Goal: Task Accomplishment & Management: Manage account settings

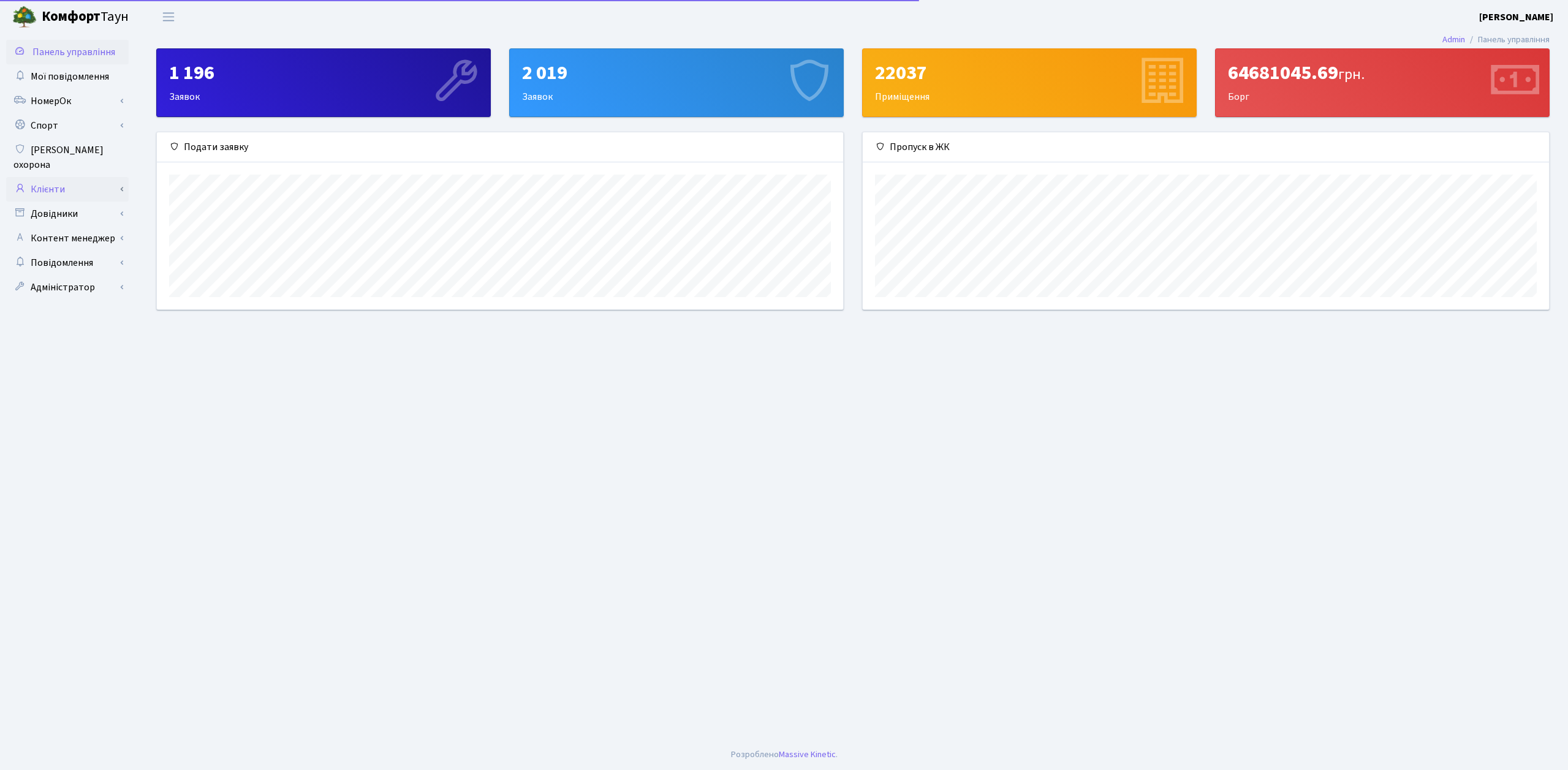
scroll to position [177, 686]
click at [82, 177] on link "Клієнти" at bounding box center [67, 189] width 122 height 24
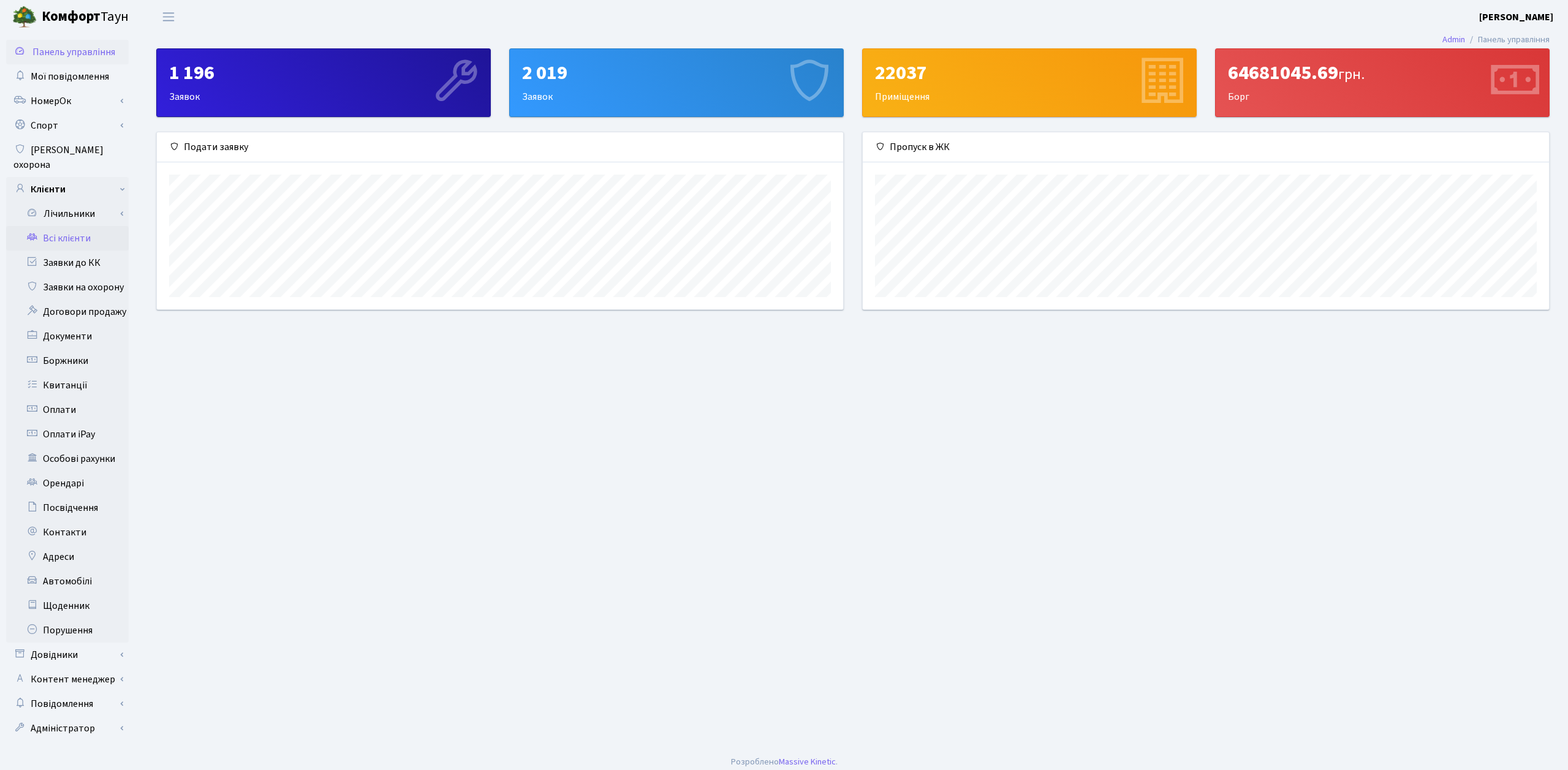
click at [85, 226] on link "Всі клієнти" at bounding box center [67, 238] width 122 height 24
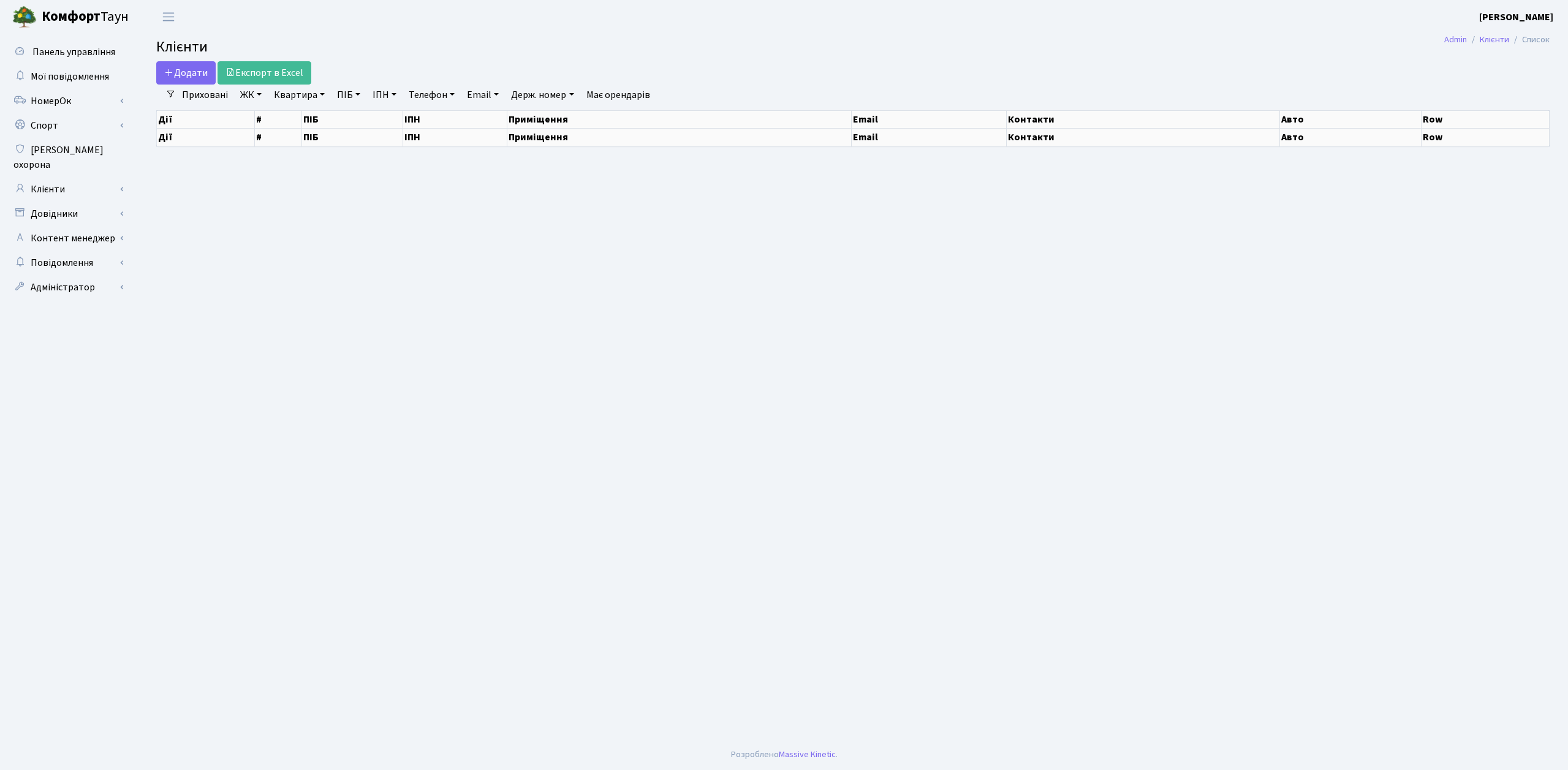
select select "25"
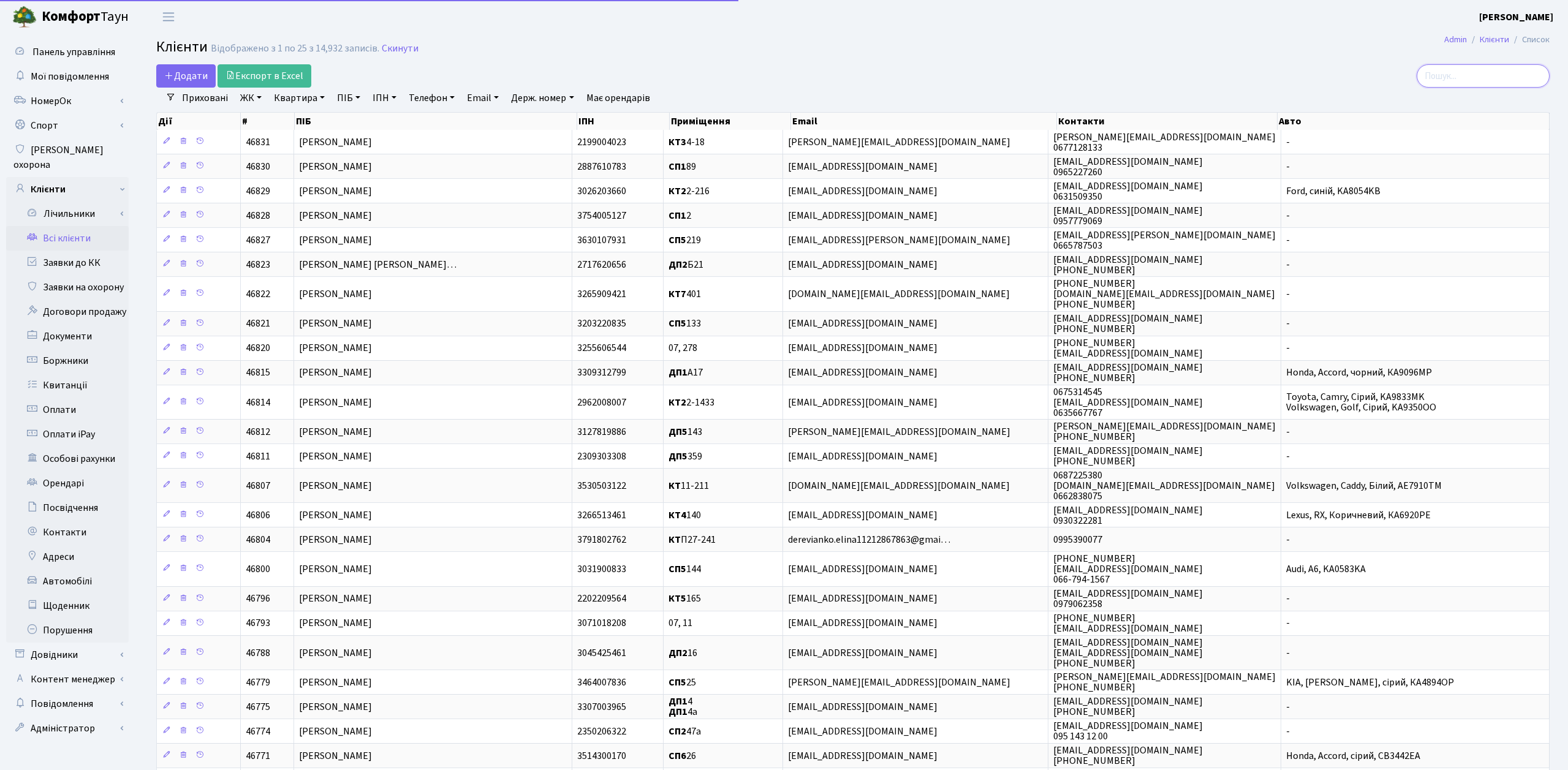
click at [1452, 83] on input "search" at bounding box center [1483, 76] width 133 height 23
paste input "[PERSON_NAME]"
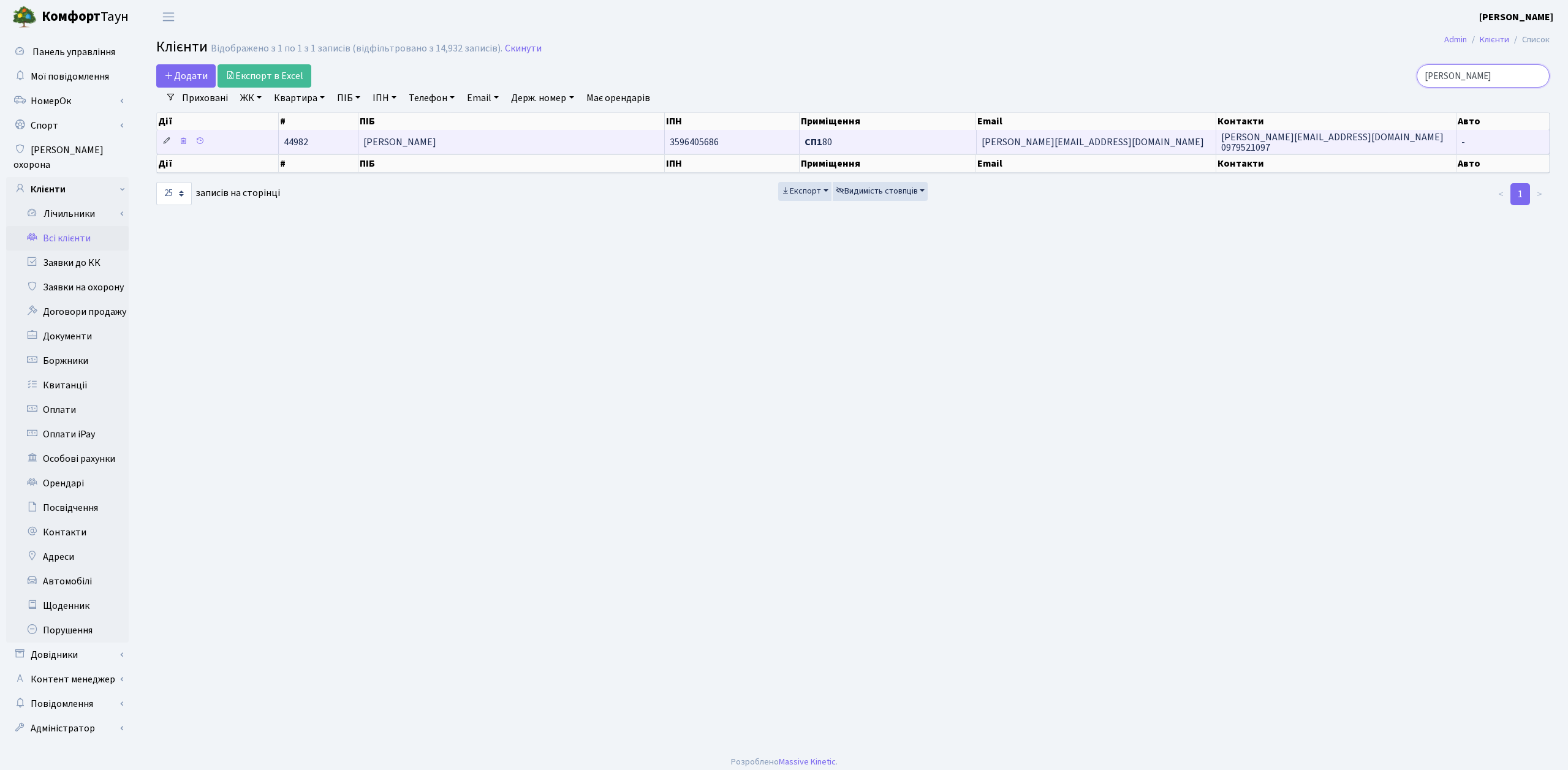
type input "Ковалик Наталія Михайлівна"
click at [166, 140] on icon at bounding box center [166, 140] width 8 height 8
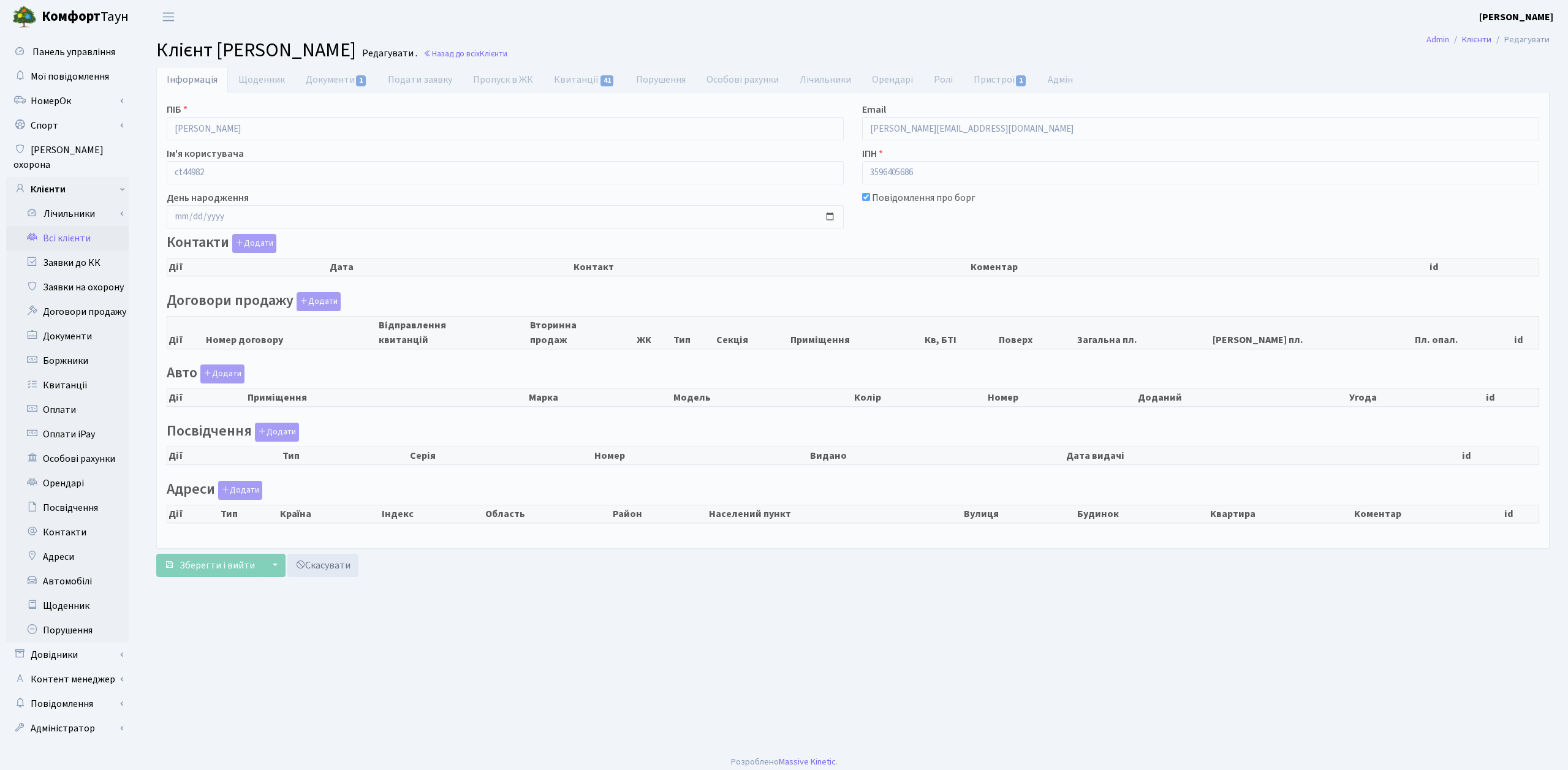
checkbox input "true"
select select "25"
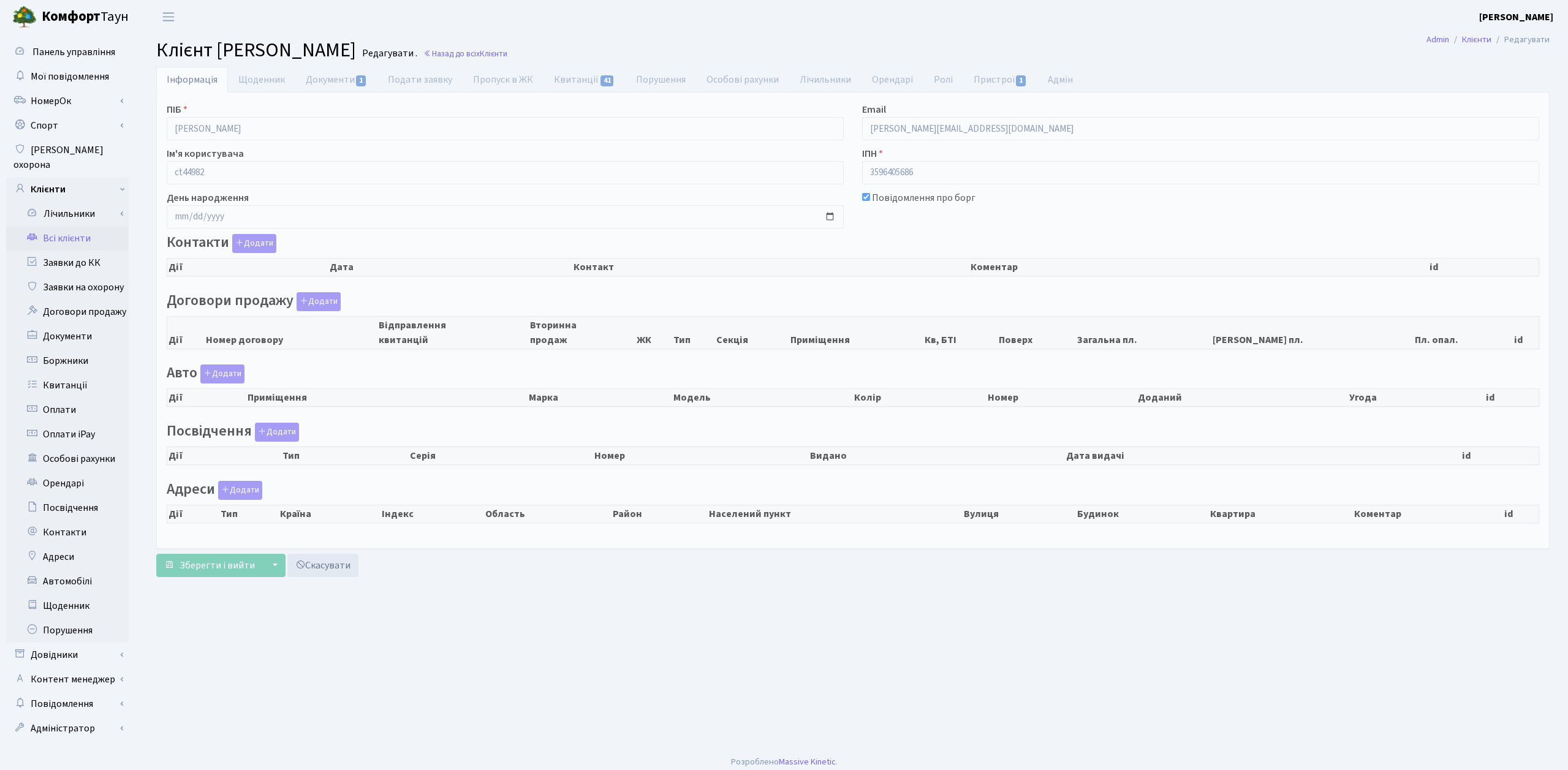
select select "25"
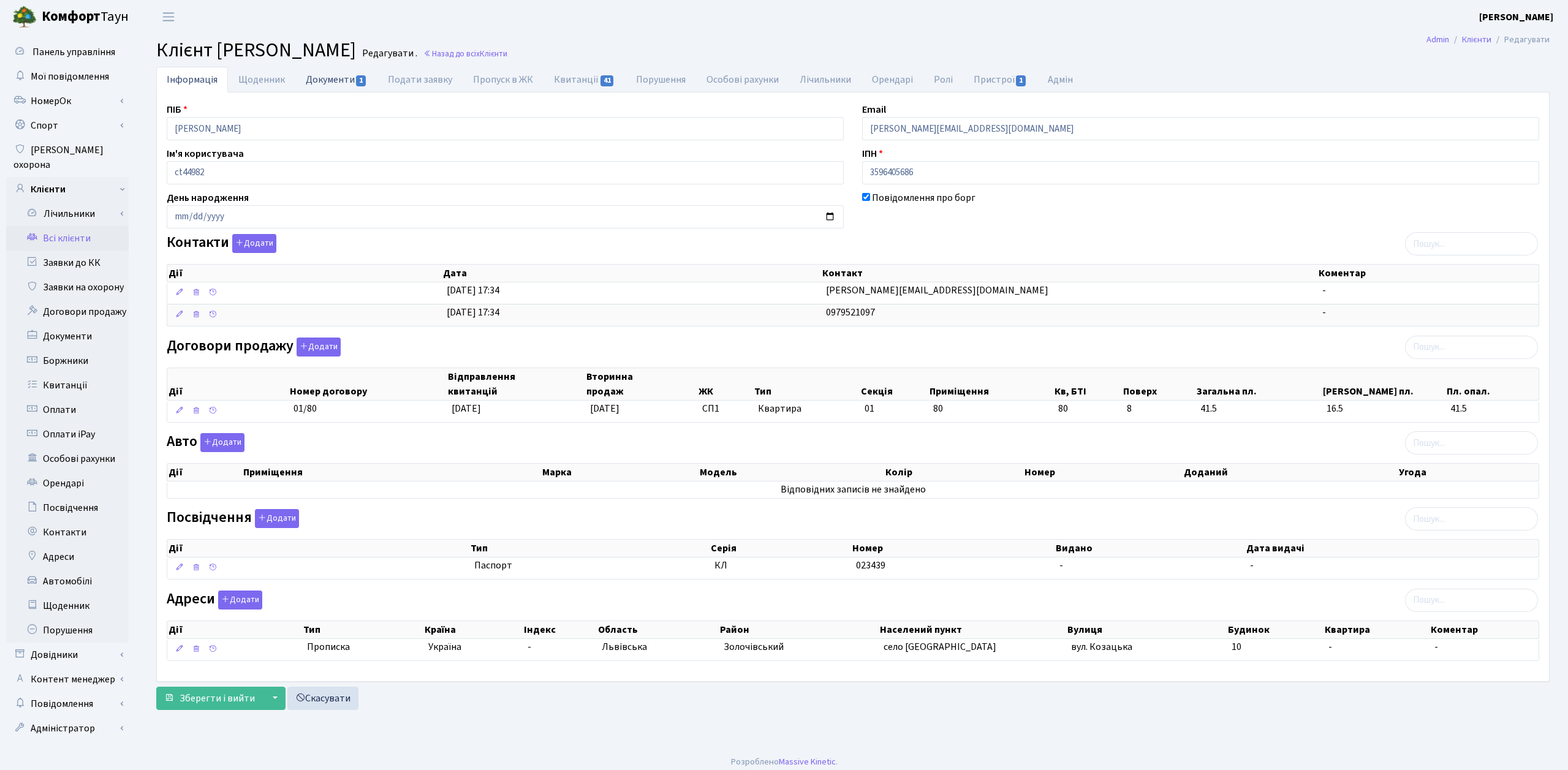
click at [342, 76] on link "Документи 1" at bounding box center [336, 79] width 82 height 25
select select "25"
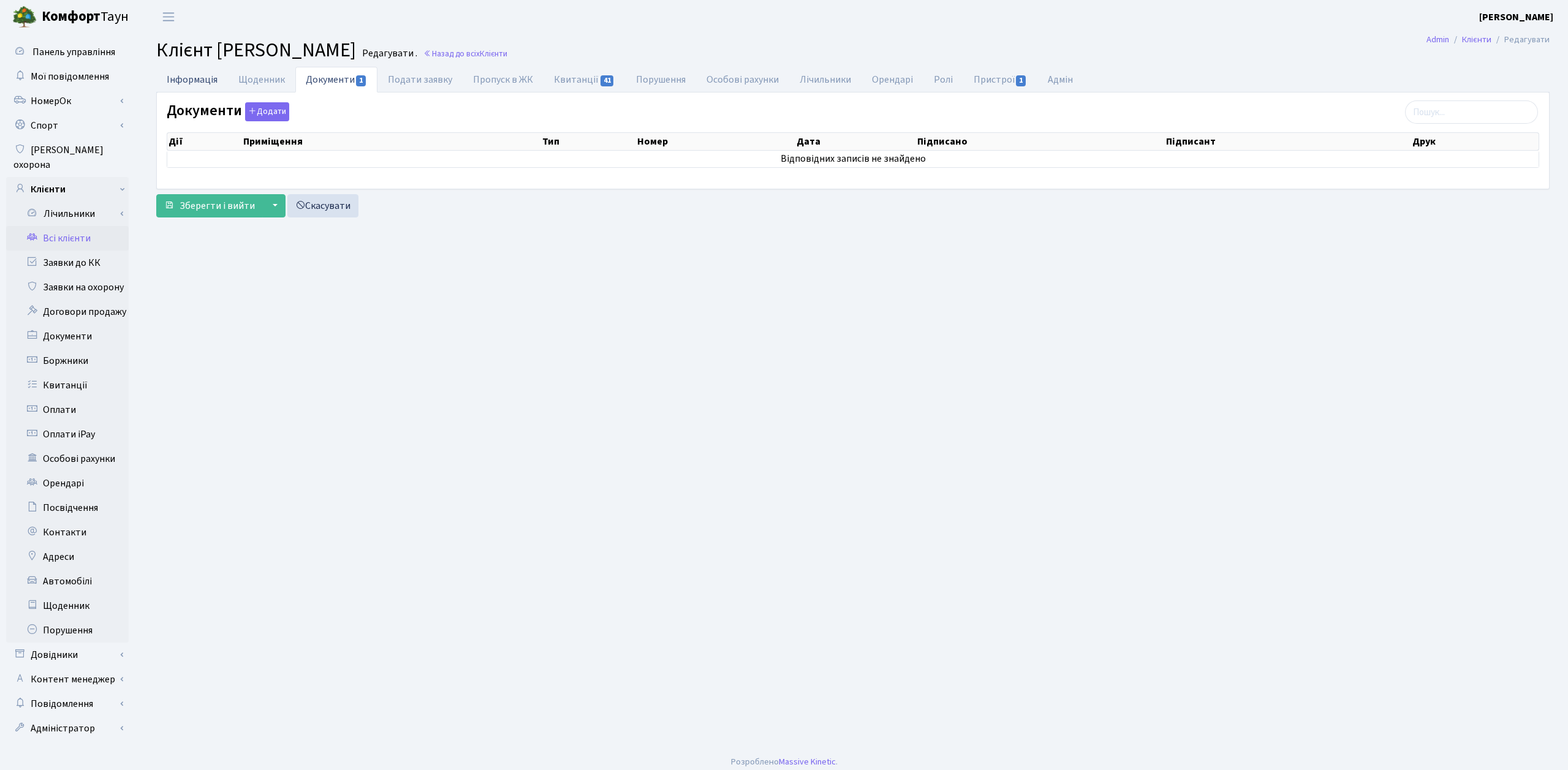
click at [190, 82] on link "Інформація" at bounding box center [191, 79] width 72 height 25
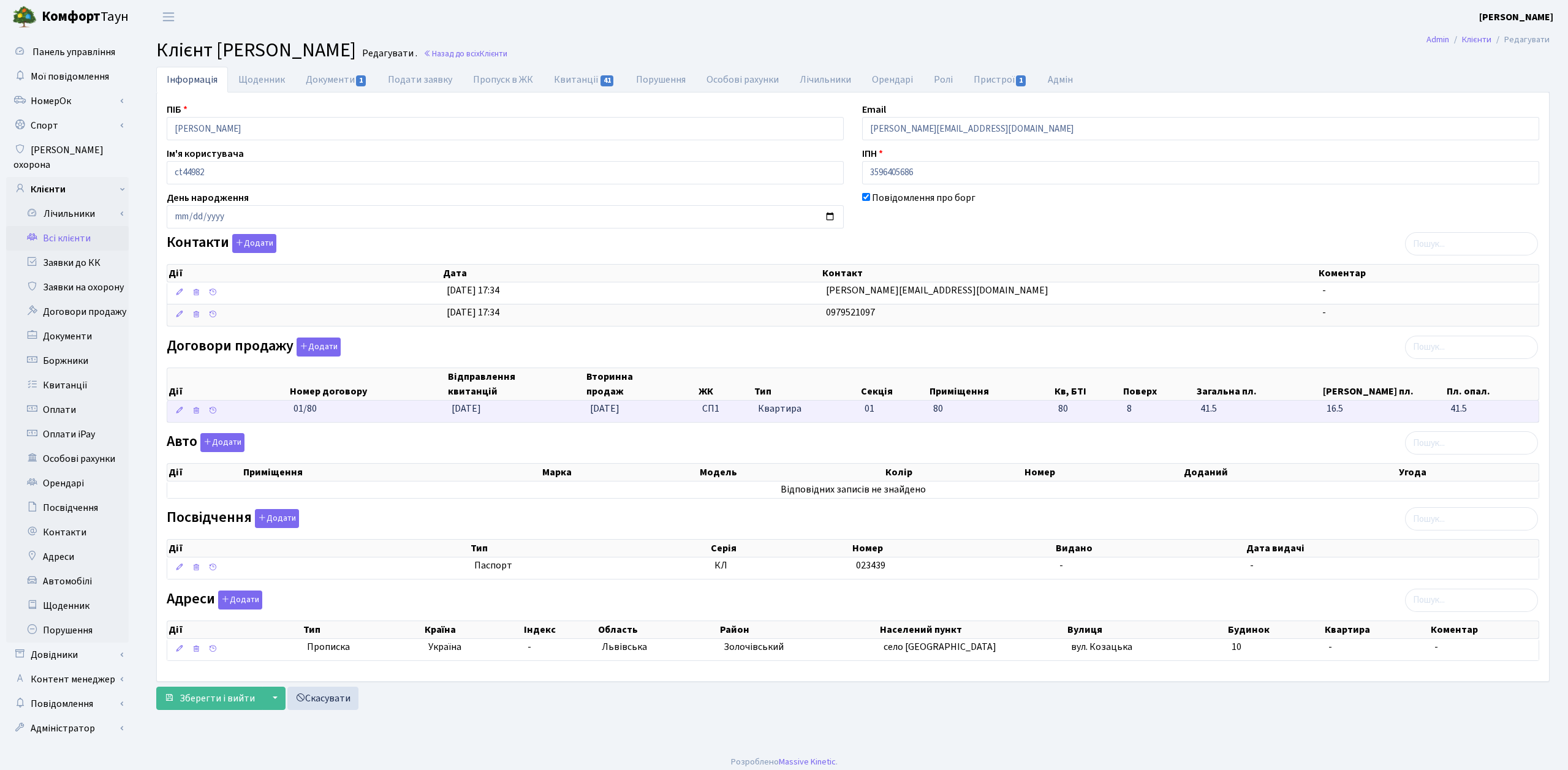
click at [701, 413] on td "СП1" at bounding box center [726, 411] width 56 height 21
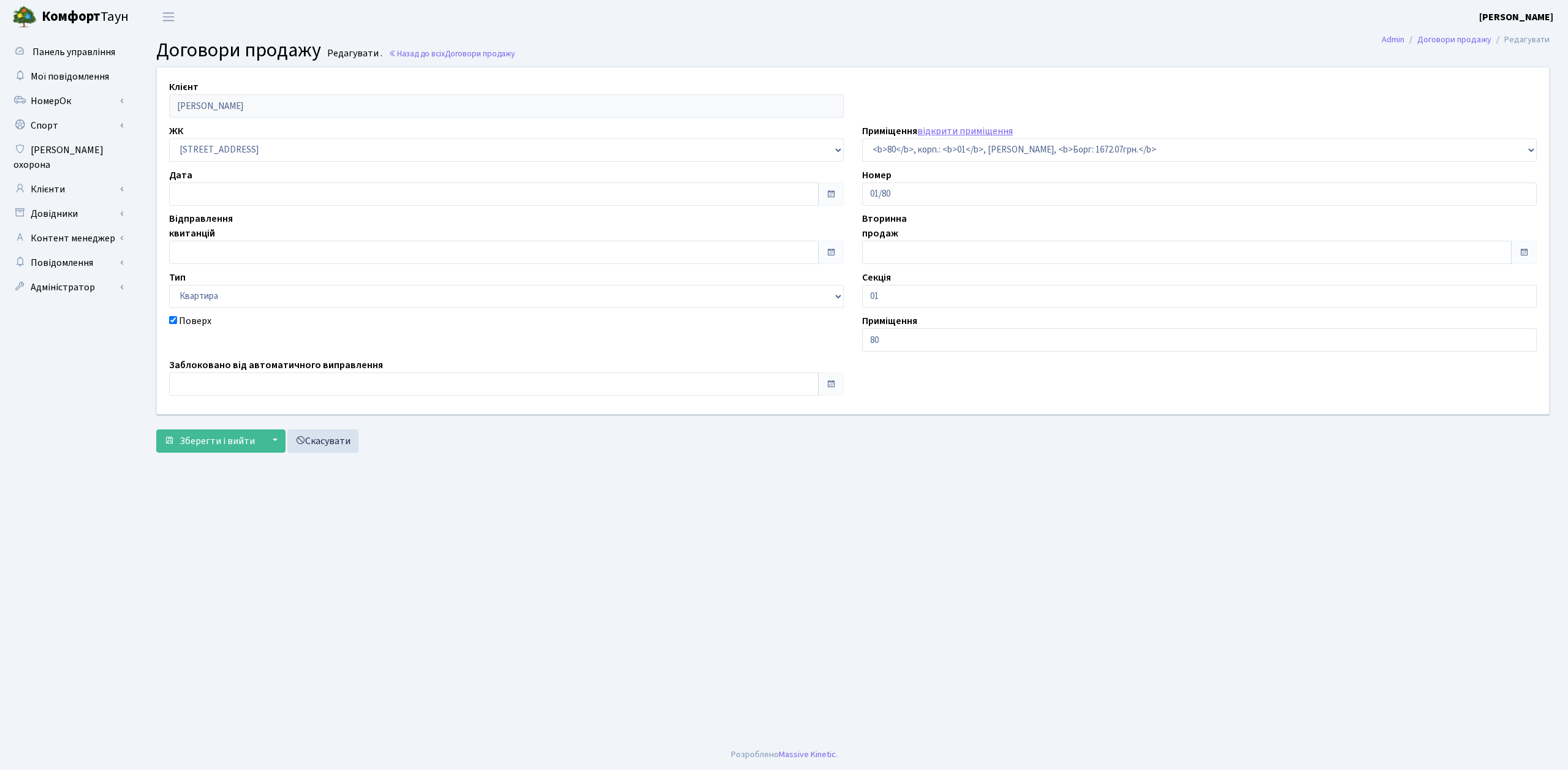
select select "20005"
type input "01.01.2025"
checkbox input "true"
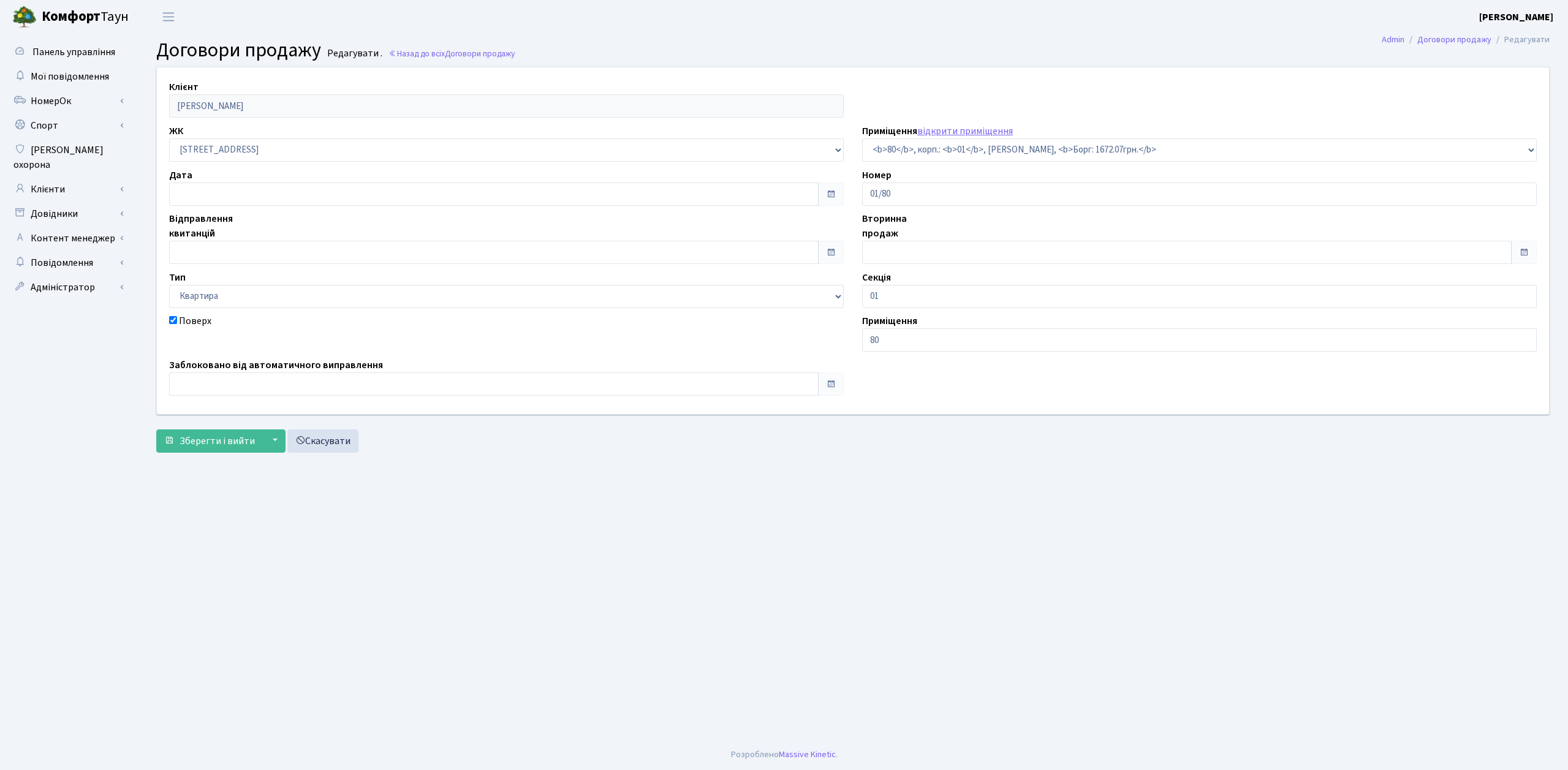
type input "13.01.2025"
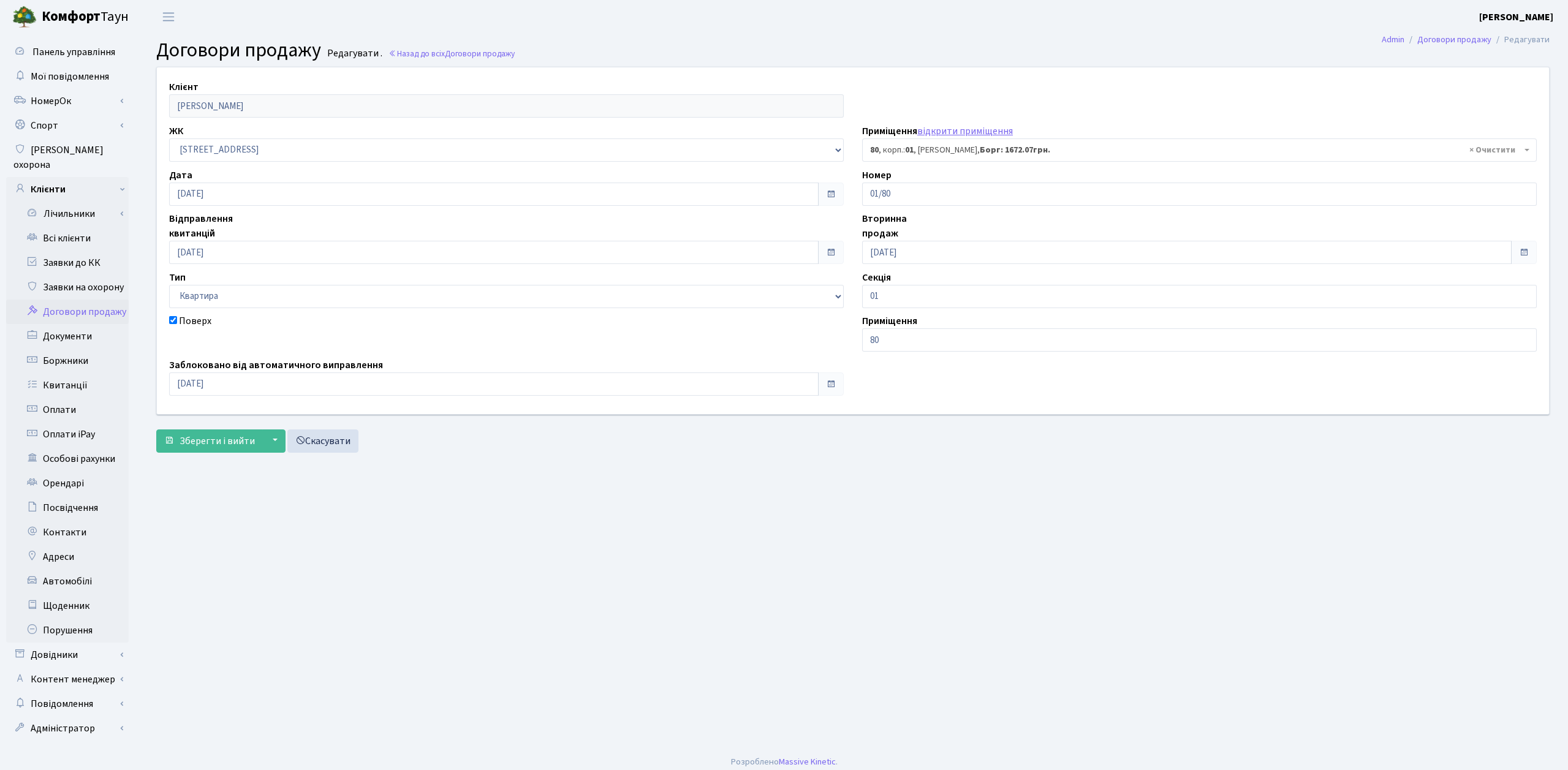
click at [93, 300] on link "Договори продажу" at bounding box center [67, 312] width 122 height 24
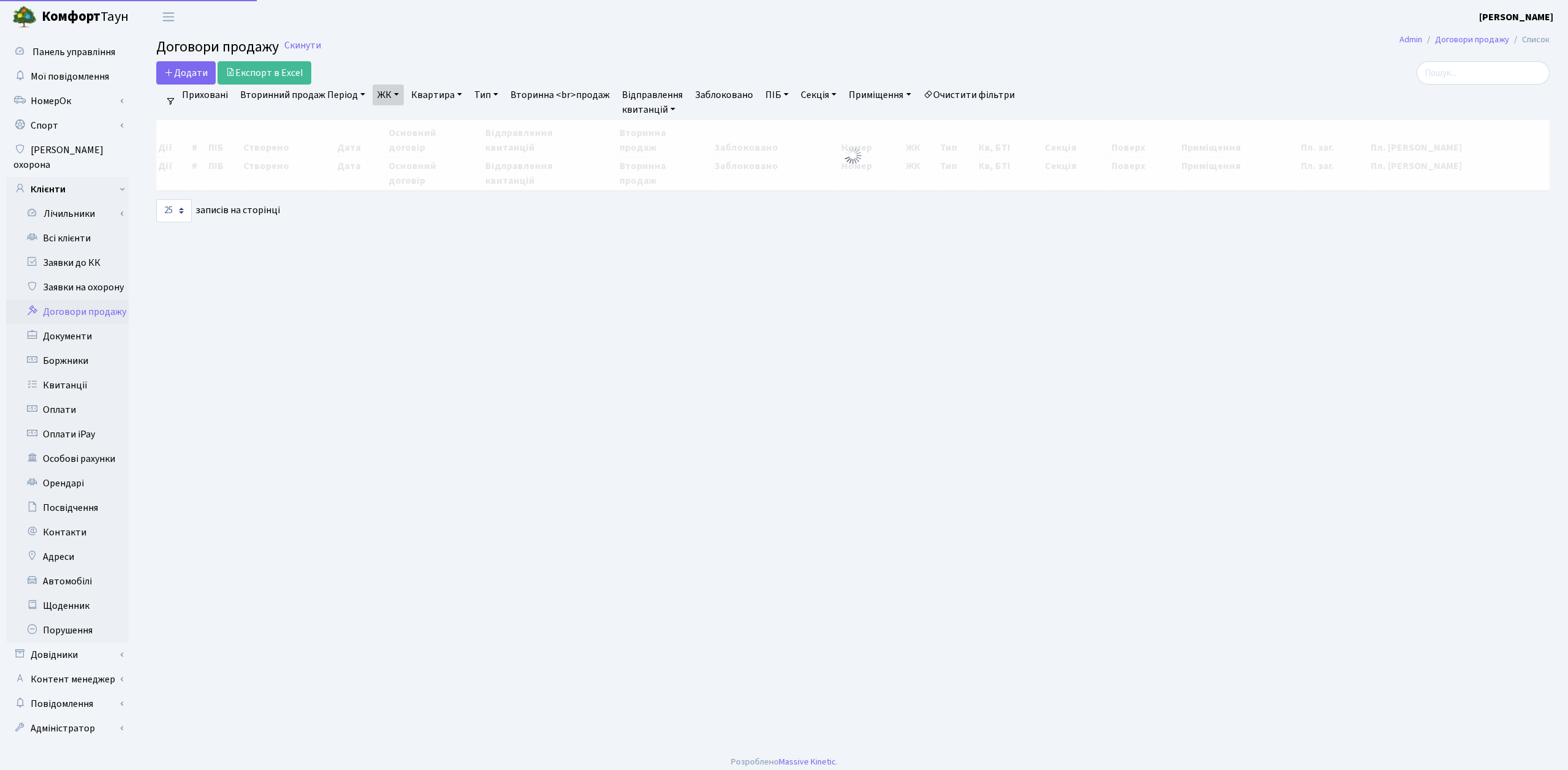
select select "25"
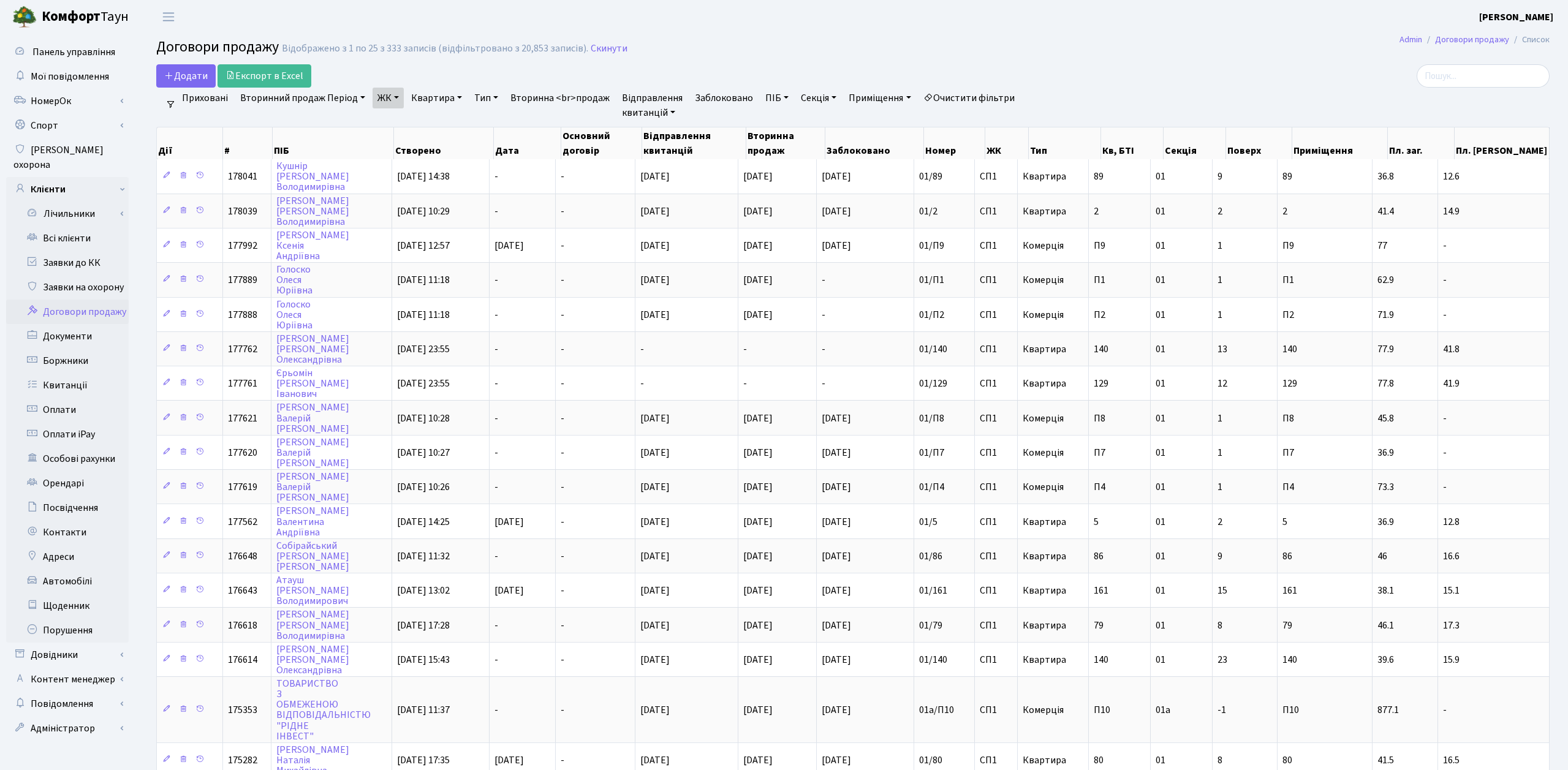
click at [948, 97] on link "Очистити фільтри" at bounding box center [969, 98] width 101 height 21
select select
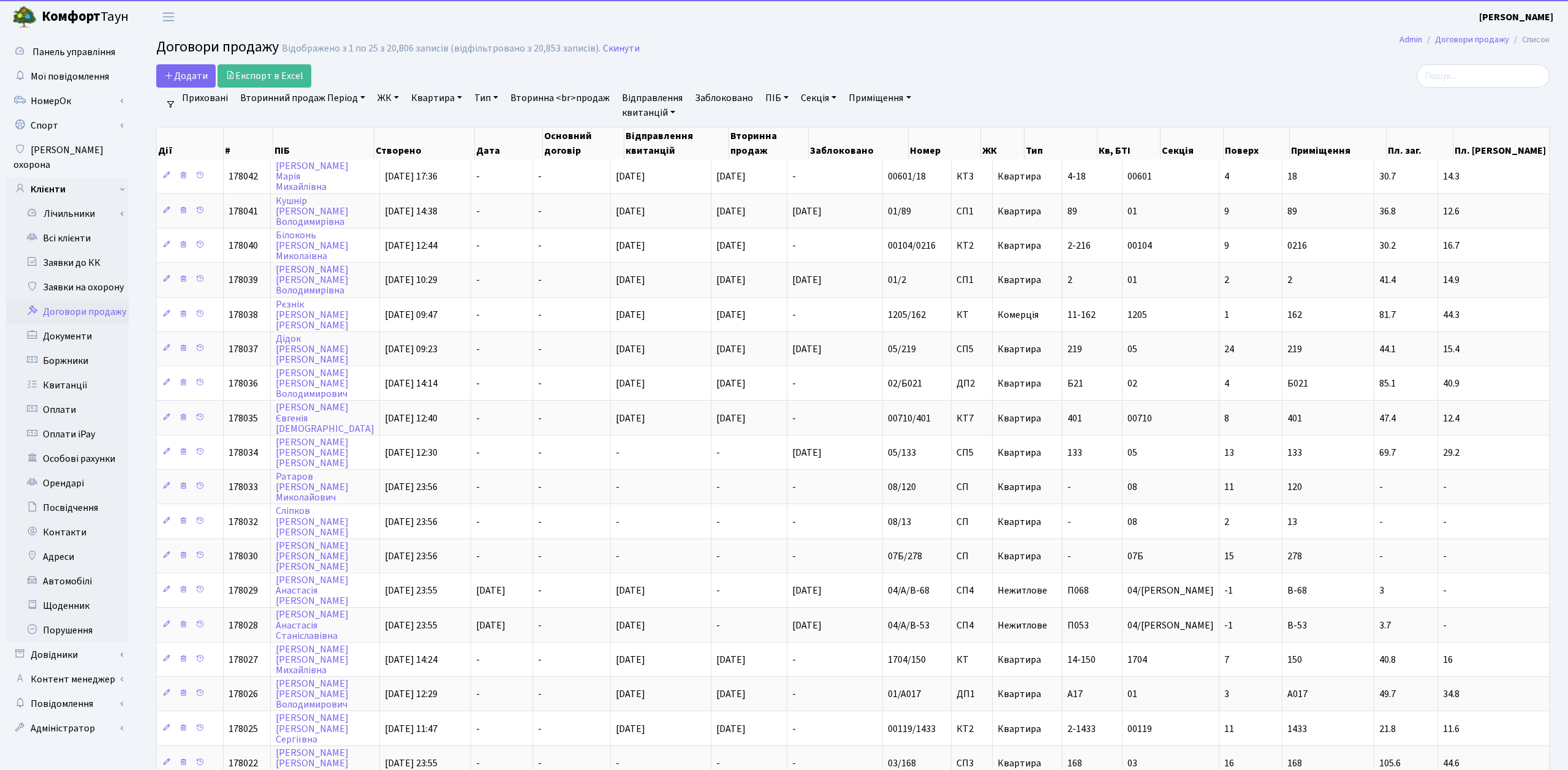
click at [373, 93] on link "ЖК" at bounding box center [388, 98] width 31 height 21
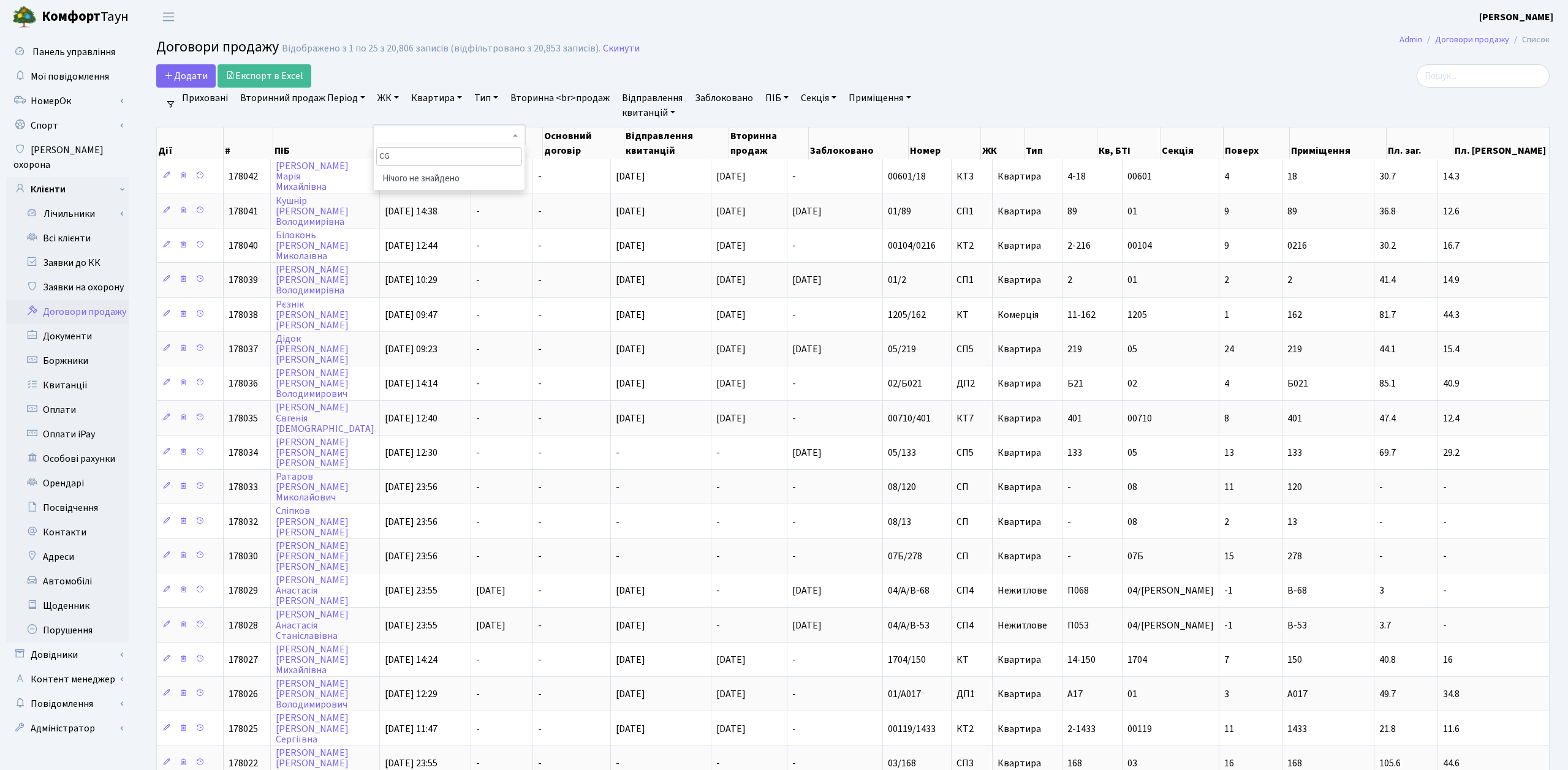
type input "C"
type input "СП1"
click at [454, 181] on li "СП1, Столичне шосе, 1" at bounding box center [449, 178] width 148 height 21
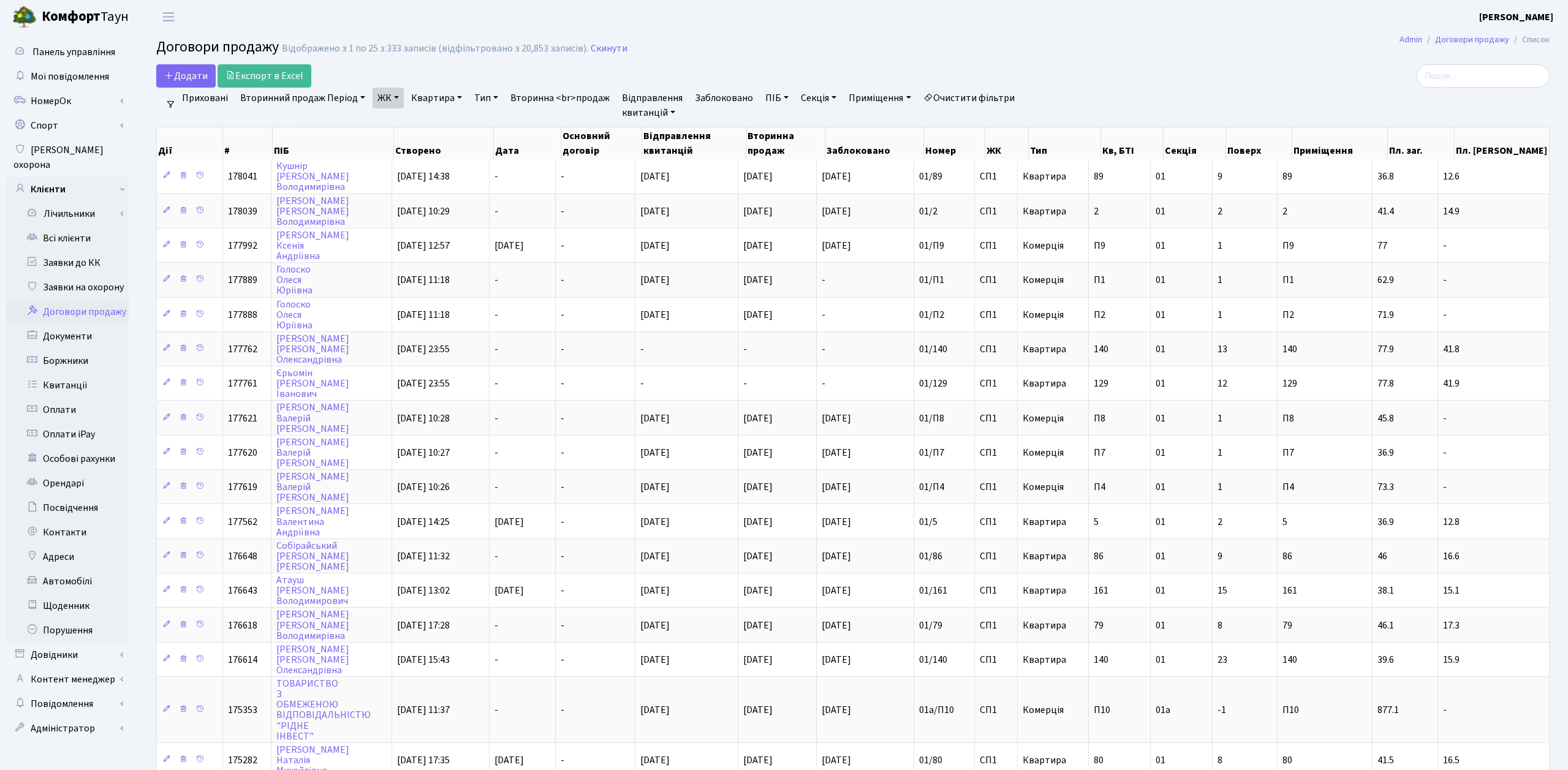
click at [425, 95] on link "Квартира" at bounding box center [436, 98] width 61 height 21
paste input "80"
type input "80"
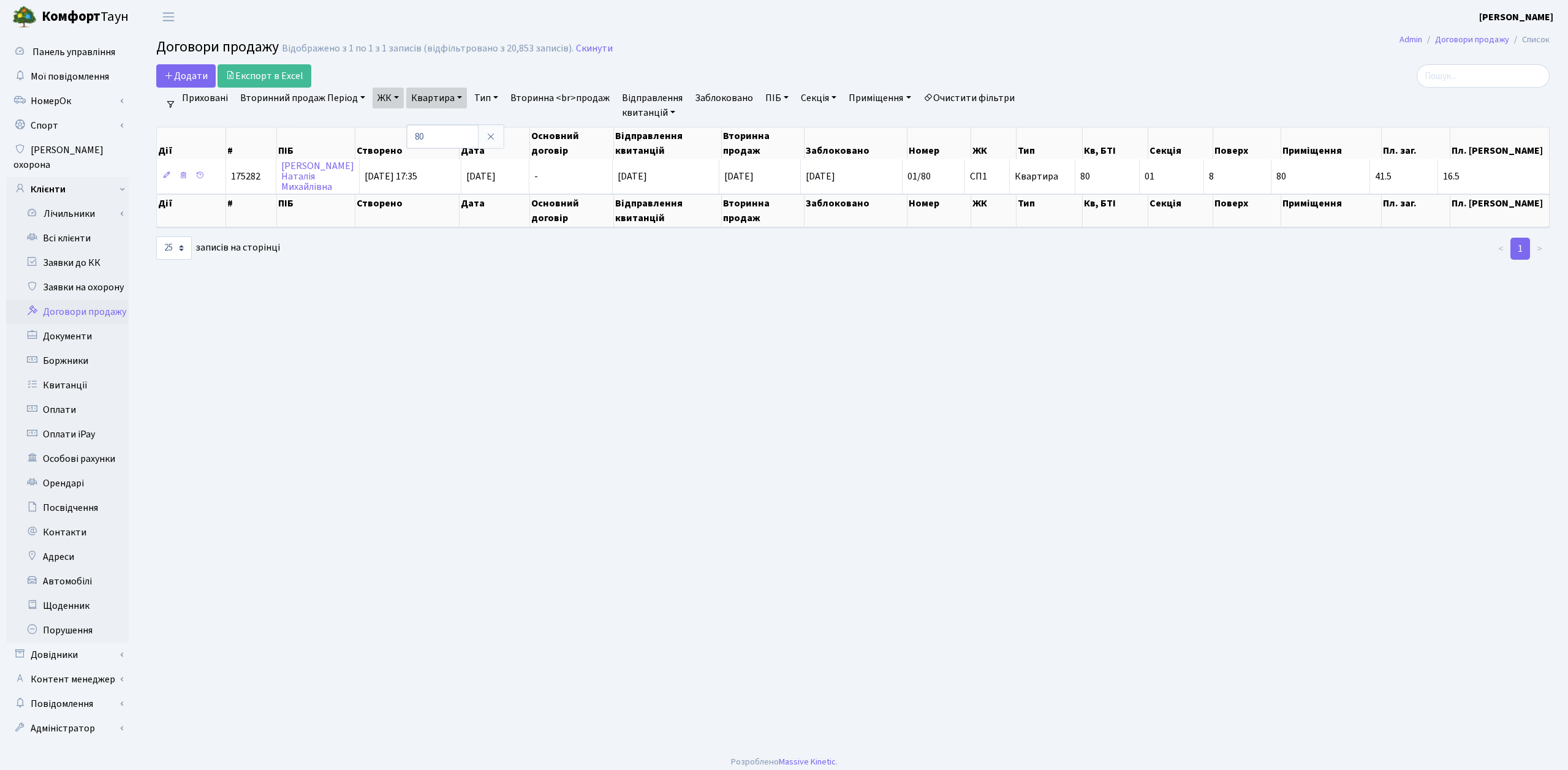
click at [603, 67] on div "Додати Експорт в Excel" at bounding box center [617, 76] width 923 height 23
click at [213, 99] on link "Приховані" at bounding box center [205, 98] width 56 height 21
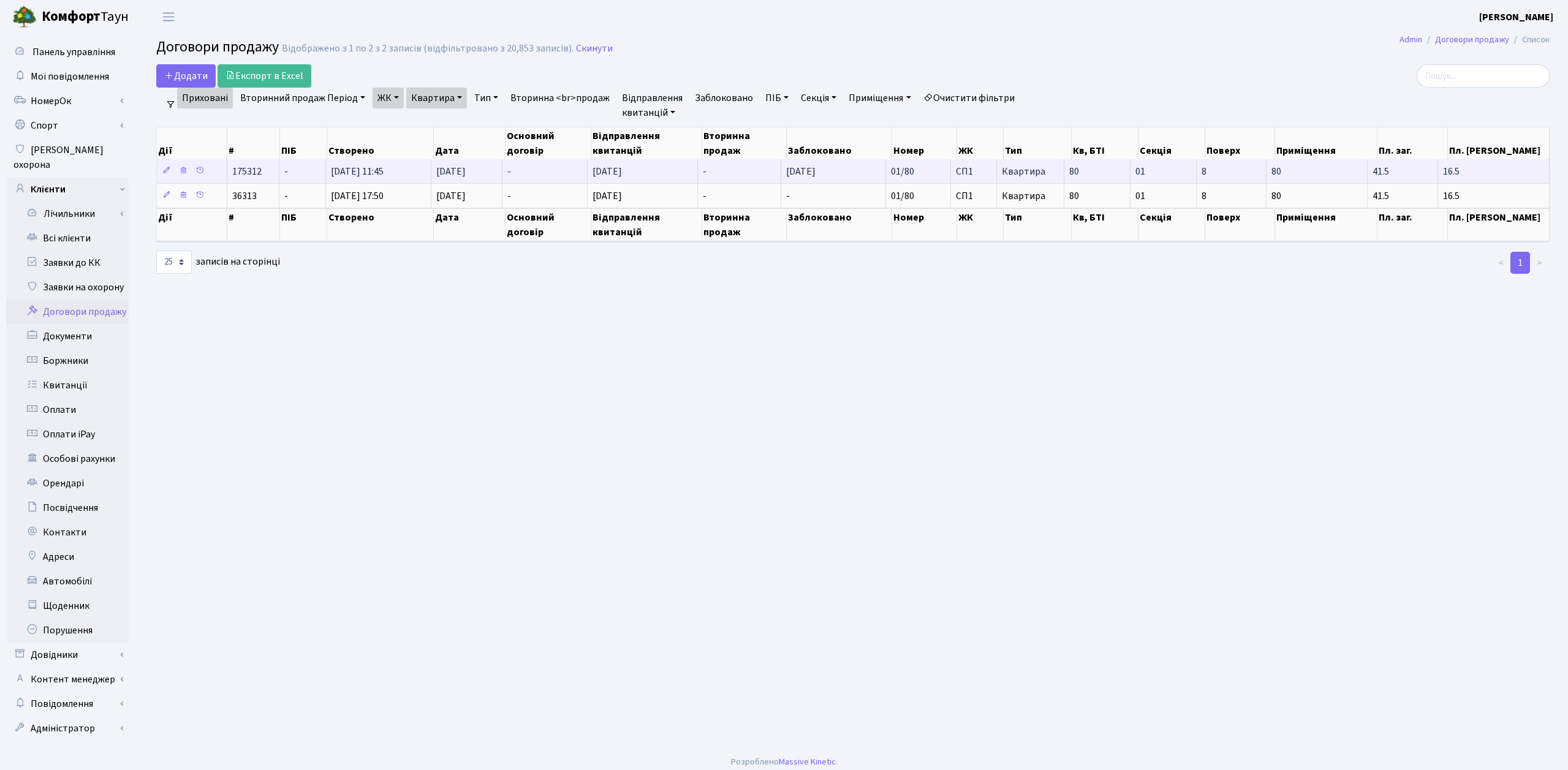
copy span "175312"
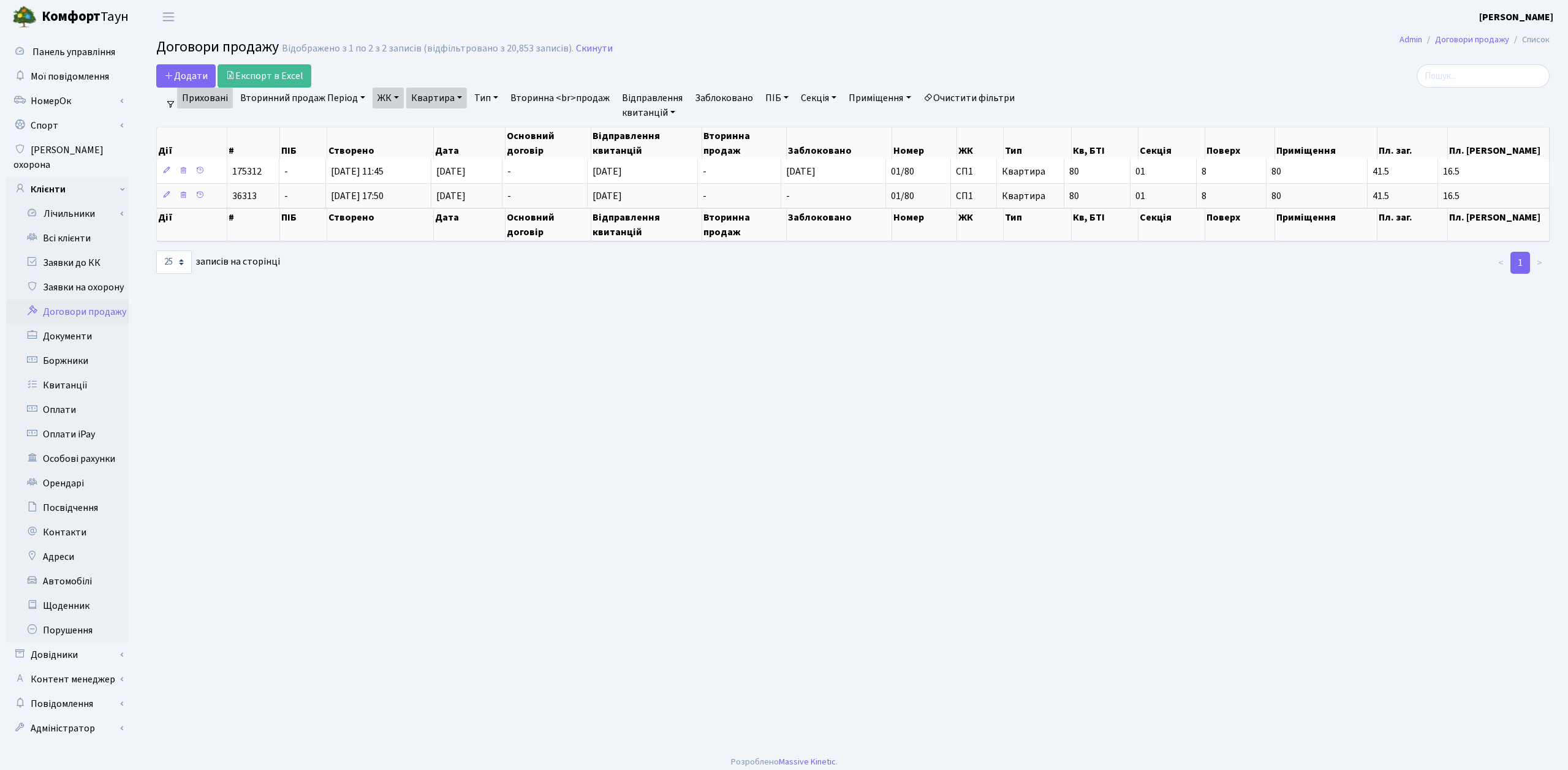
drag, startPoint x: 233, startPoint y: 172, endPoint x: 472, endPoint y: 381, distance: 317.5
click at [471, 379] on main "Admin Договори продажу Список Договори продажу Відображено з 1 по 2 з 2 записів…" at bounding box center [854, 390] width 1431 height 713
click at [472, 381] on main "Admin Договори продажу Список Договори продажу Відображено з 1 по 2 з 2 записів…" at bounding box center [854, 390] width 1431 height 713
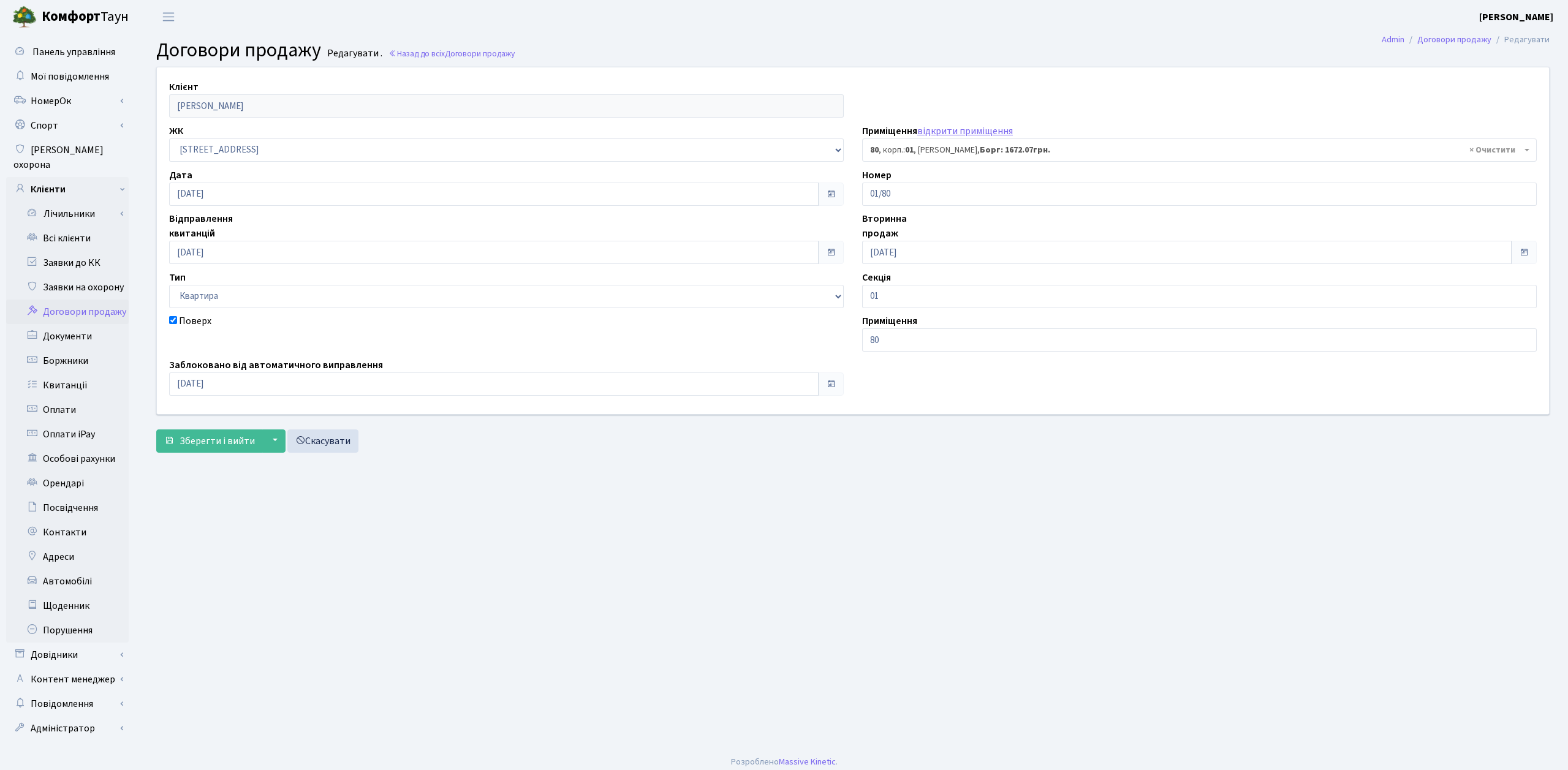
select select "20005"
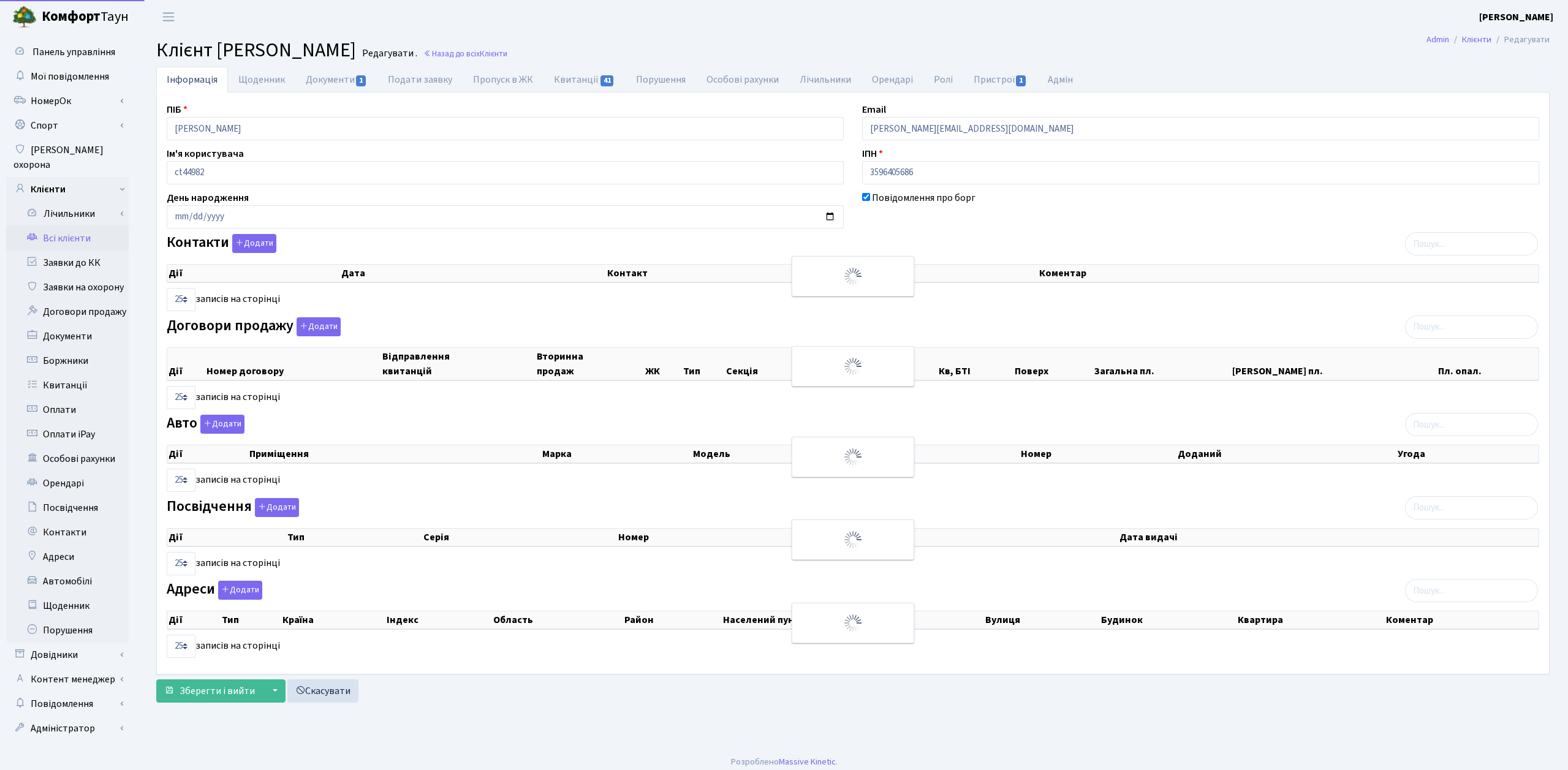
select select "25"
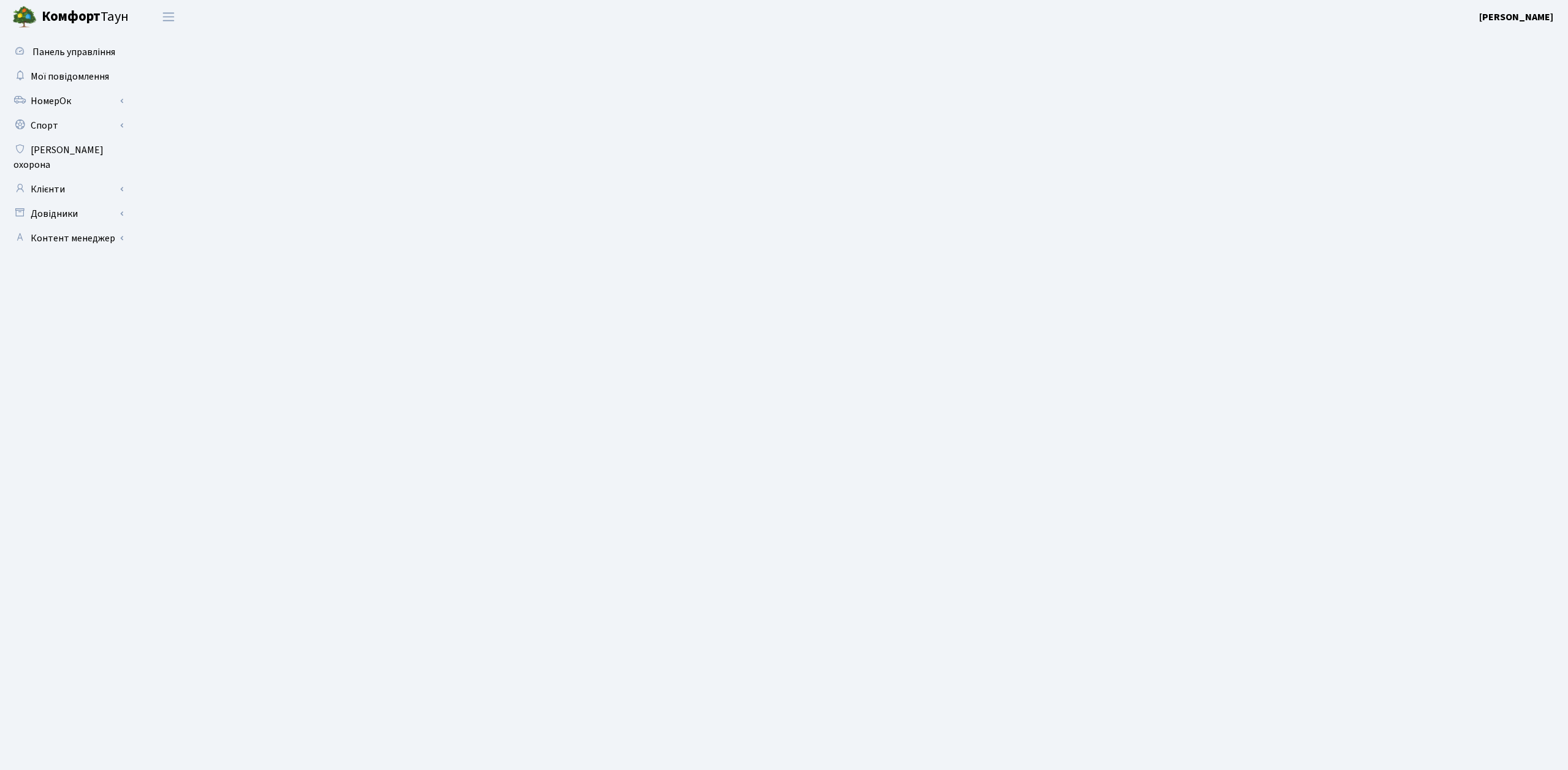
select select "25"
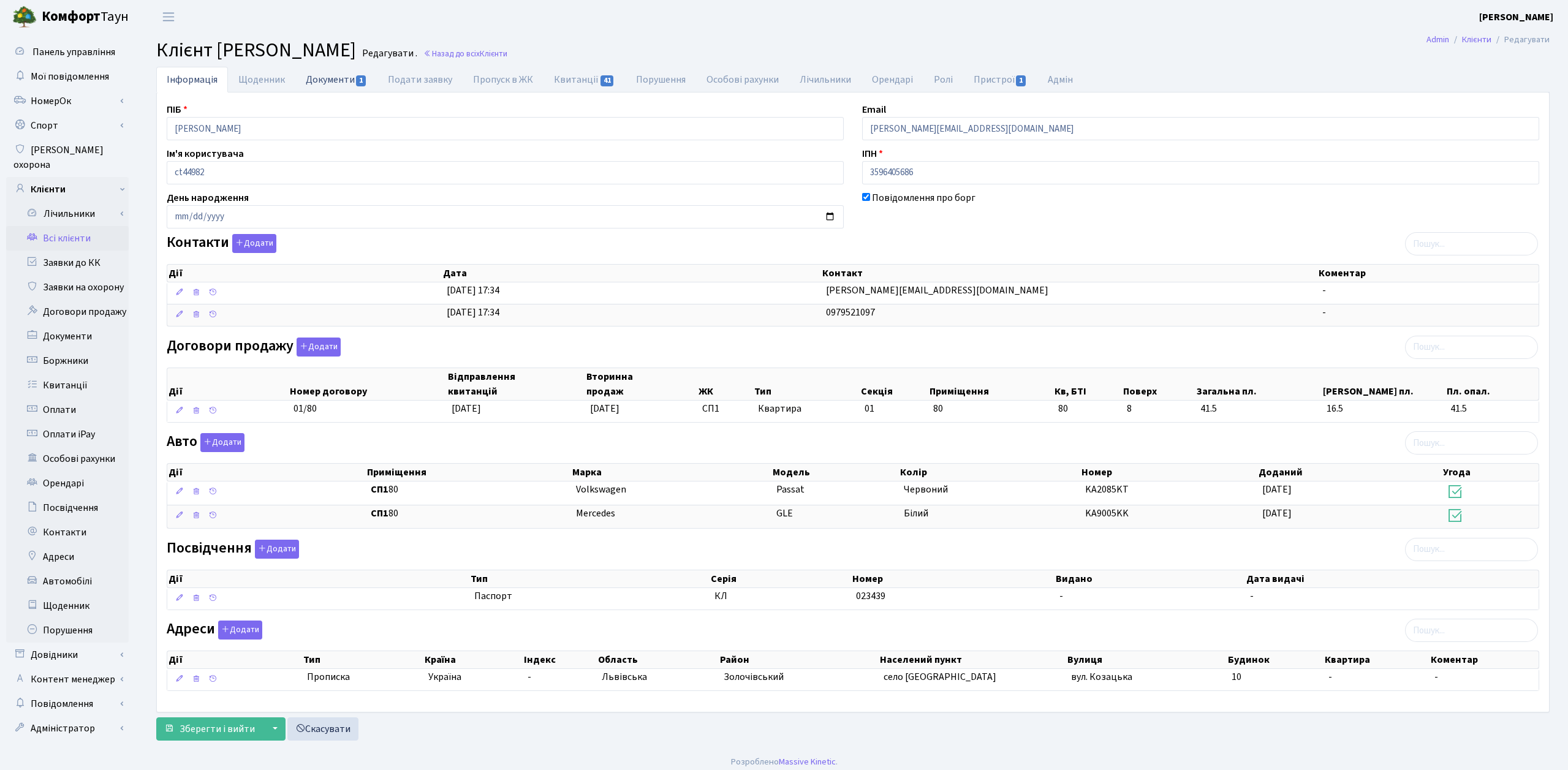
click at [342, 81] on link "Документи 1" at bounding box center [336, 79] width 82 height 25
select select "25"
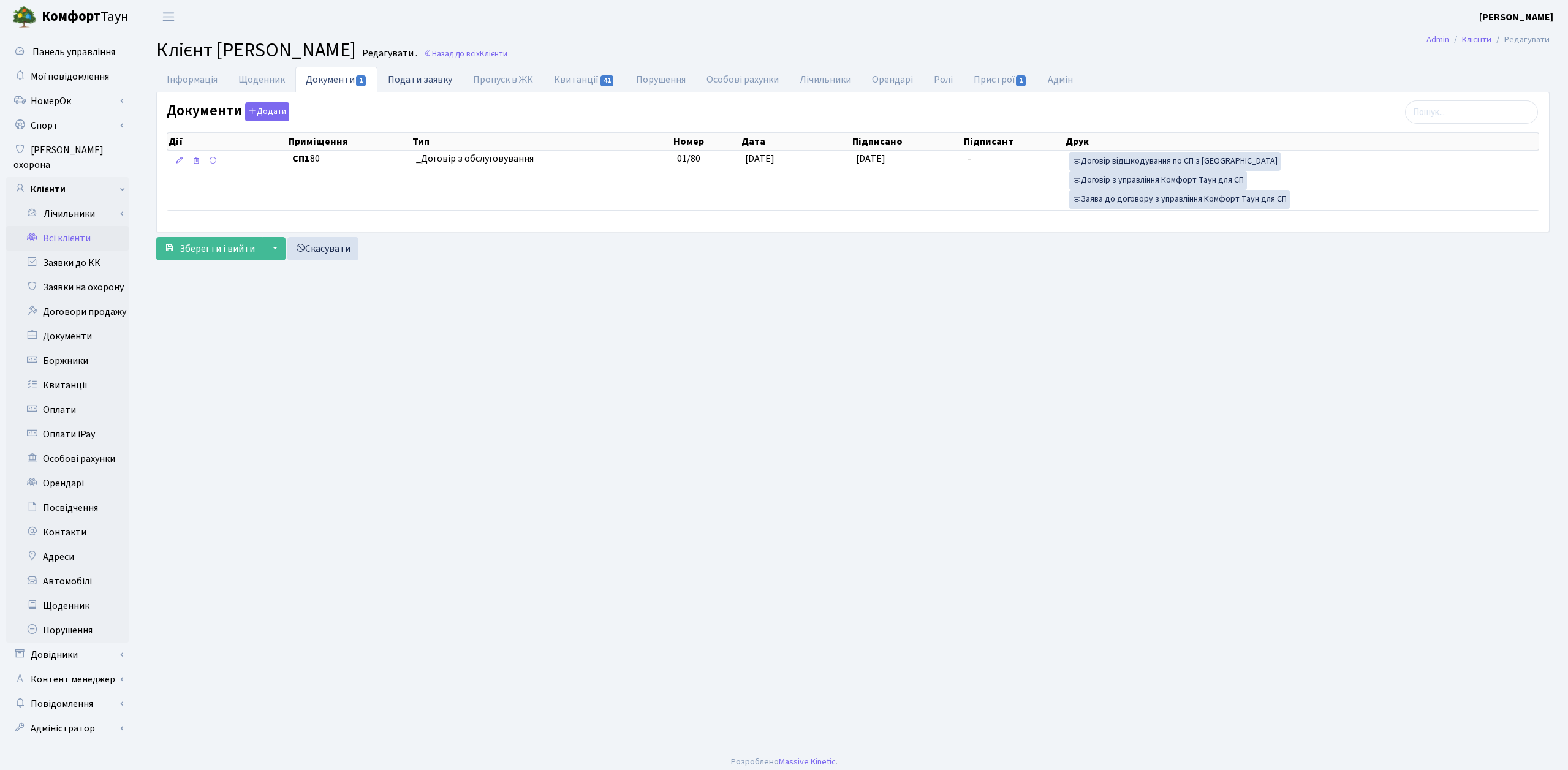
click at [431, 77] on link "Подати заявку" at bounding box center [419, 79] width 85 height 25
select select "25"
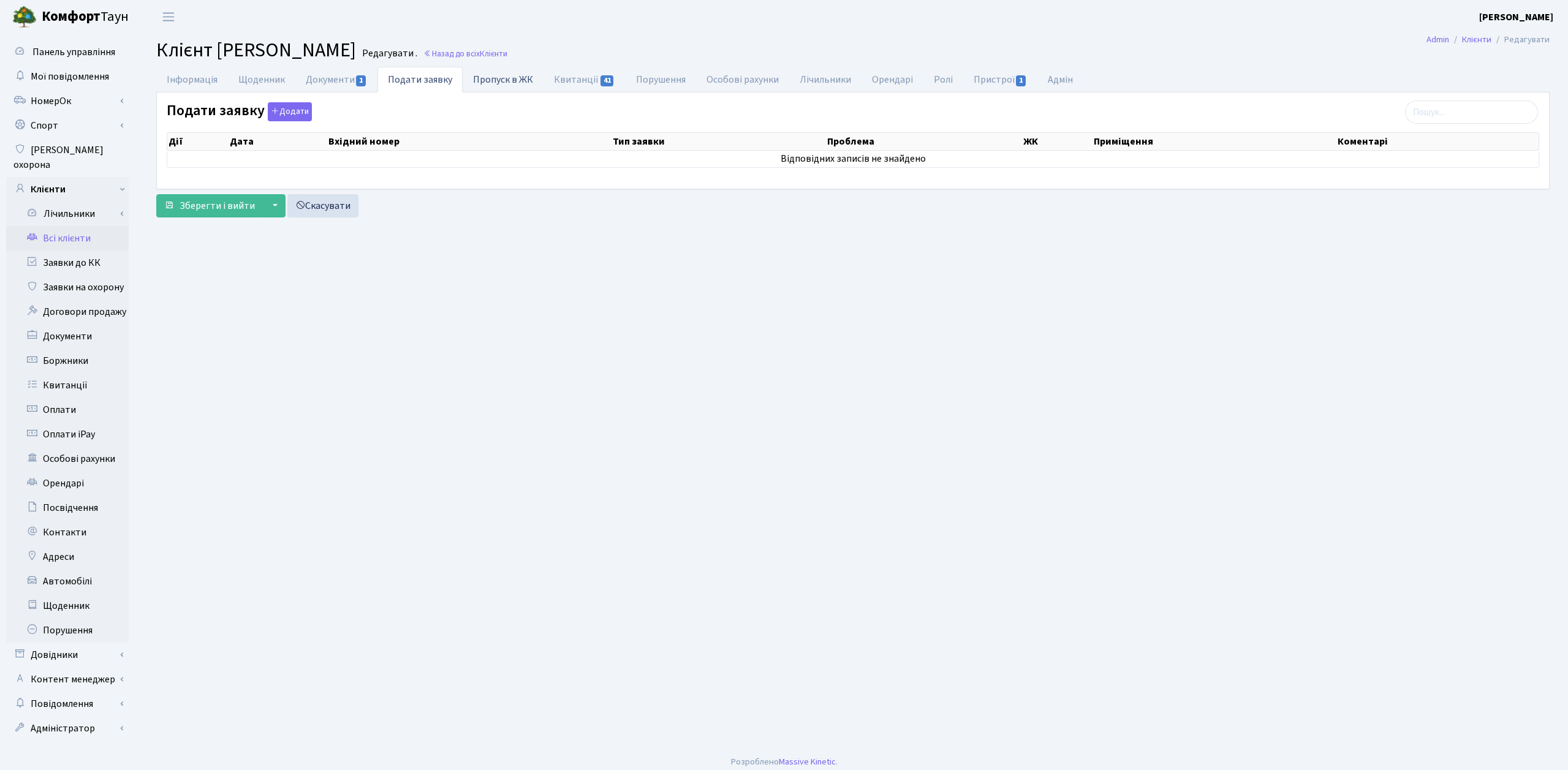
click at [496, 79] on link "Пропуск в ЖК" at bounding box center [502, 79] width 81 height 25
select select "25"
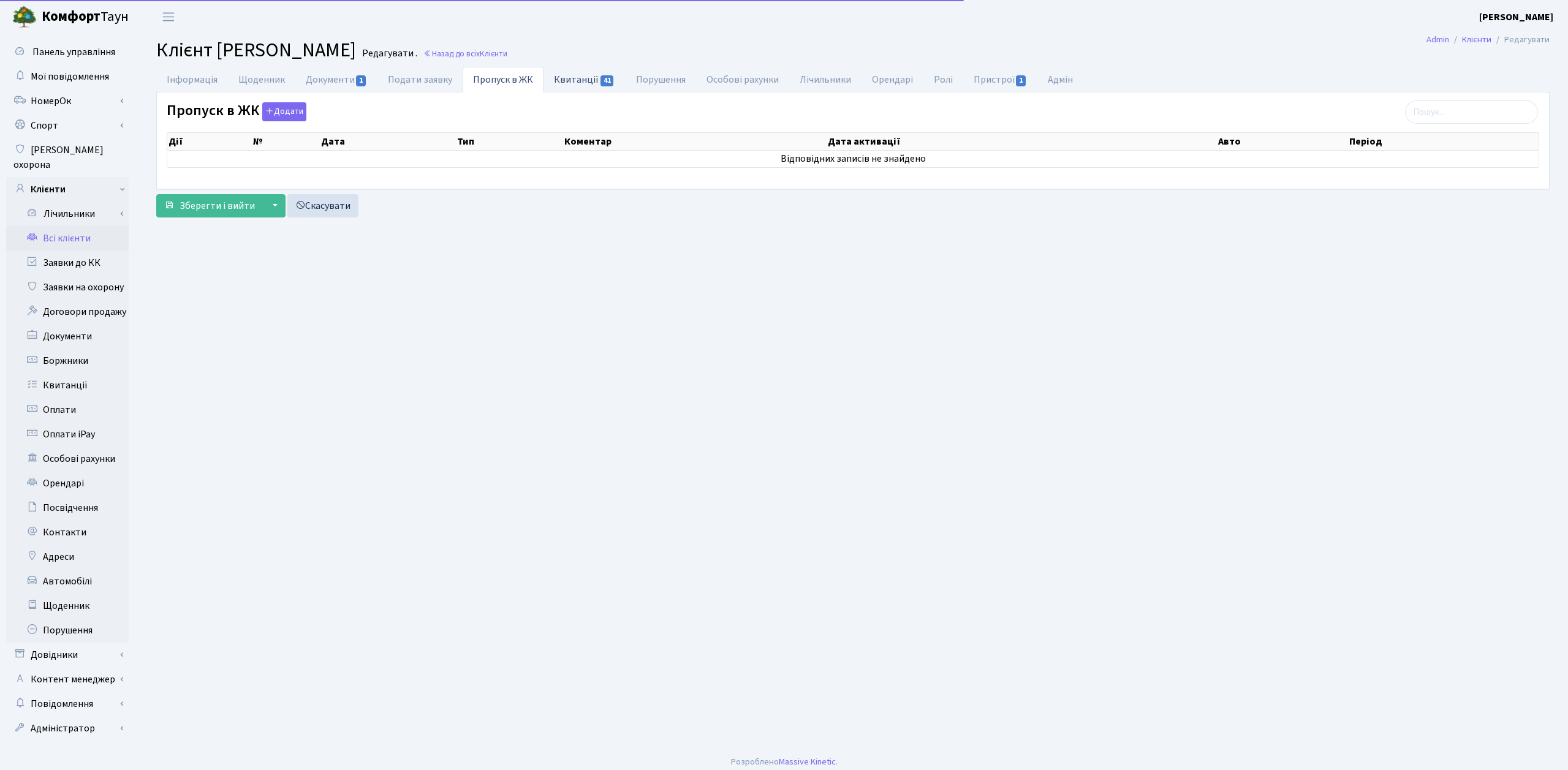
click at [572, 78] on link "Квитанції 41" at bounding box center [584, 79] width 81 height 25
select select "25"
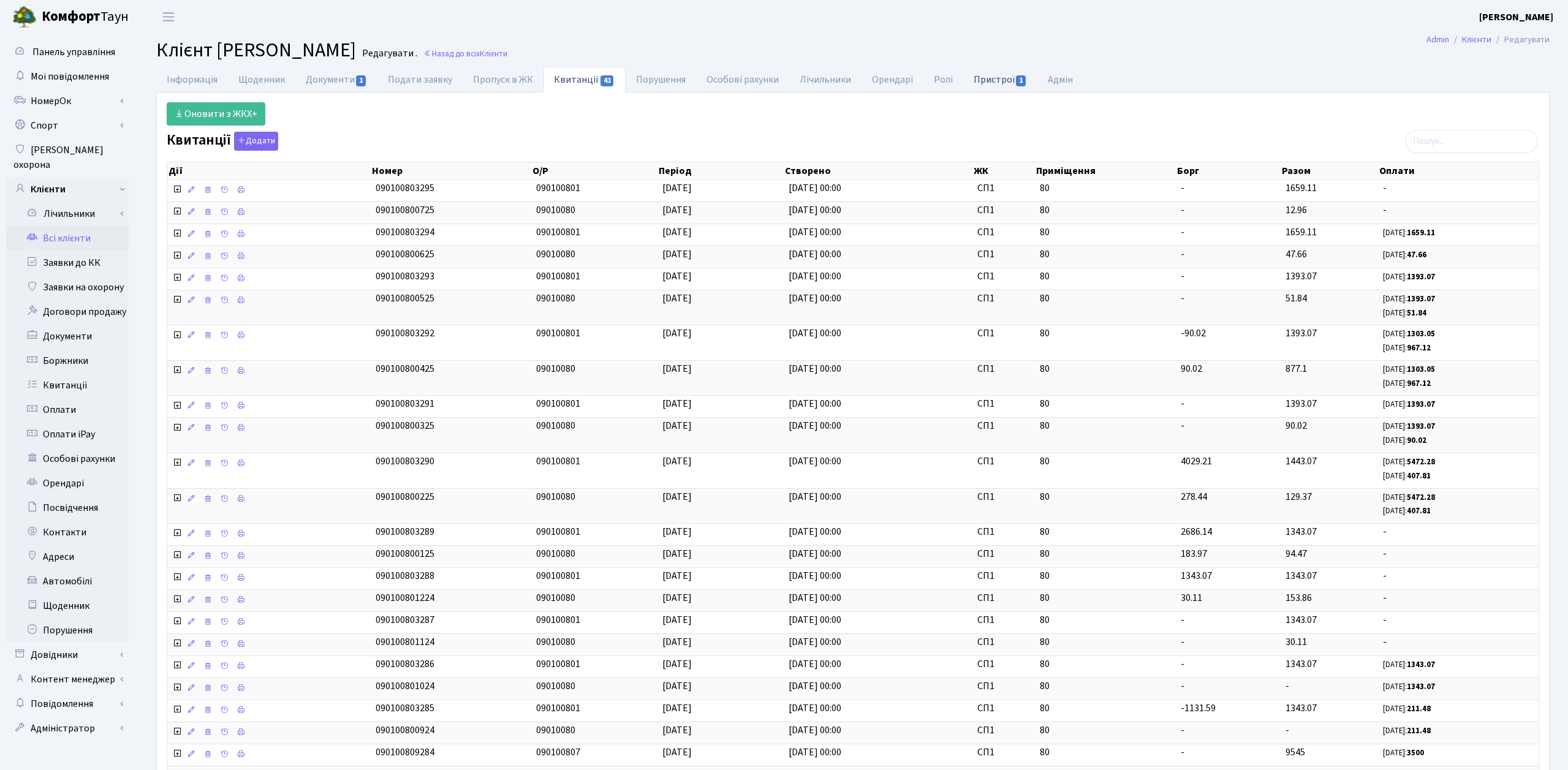
click at [995, 77] on link "Пристрої 1" at bounding box center [1000, 79] width 74 height 25
select select "25"
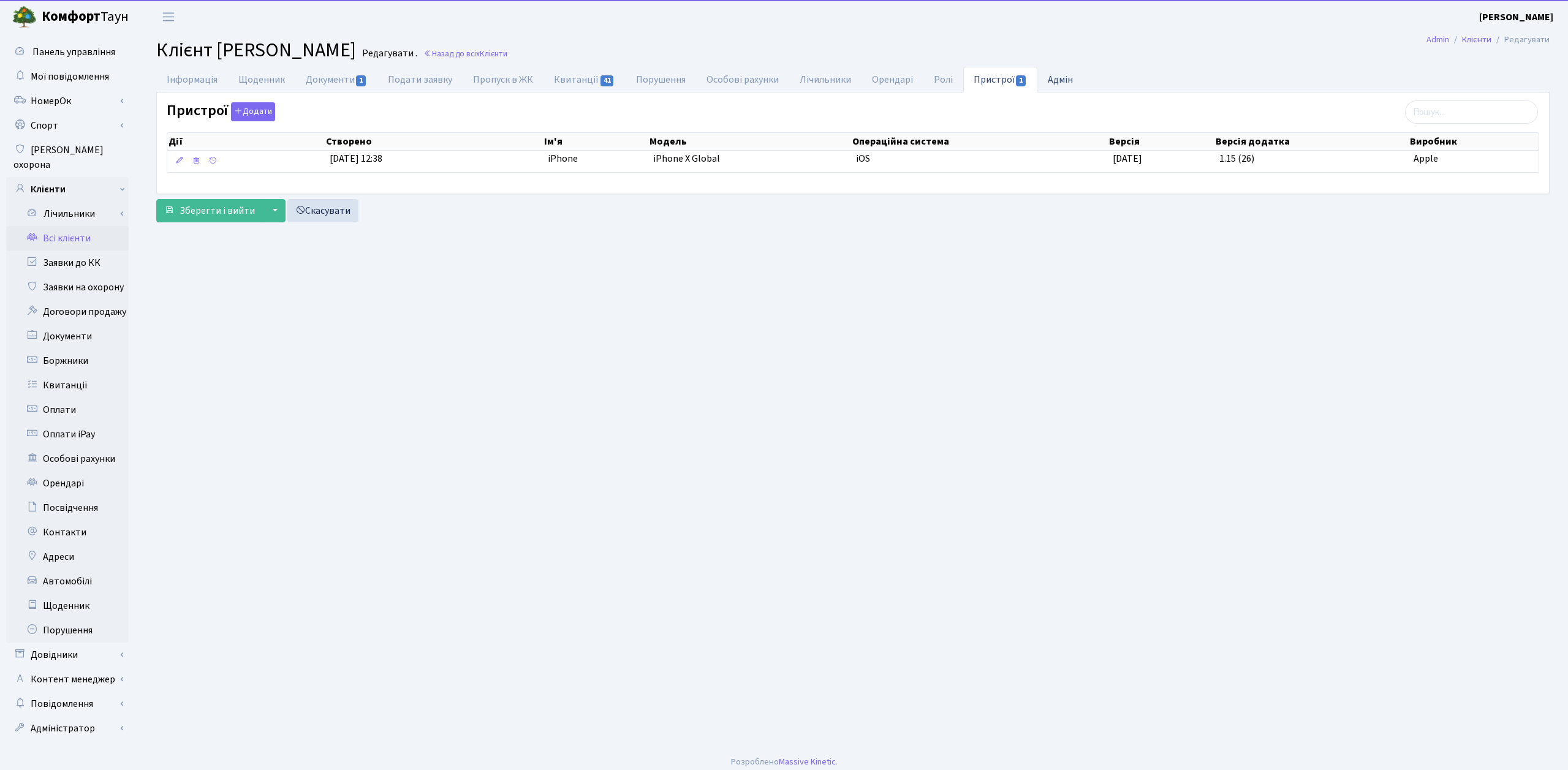
click at [1045, 76] on link "Адмін" at bounding box center [1060, 79] width 46 height 25
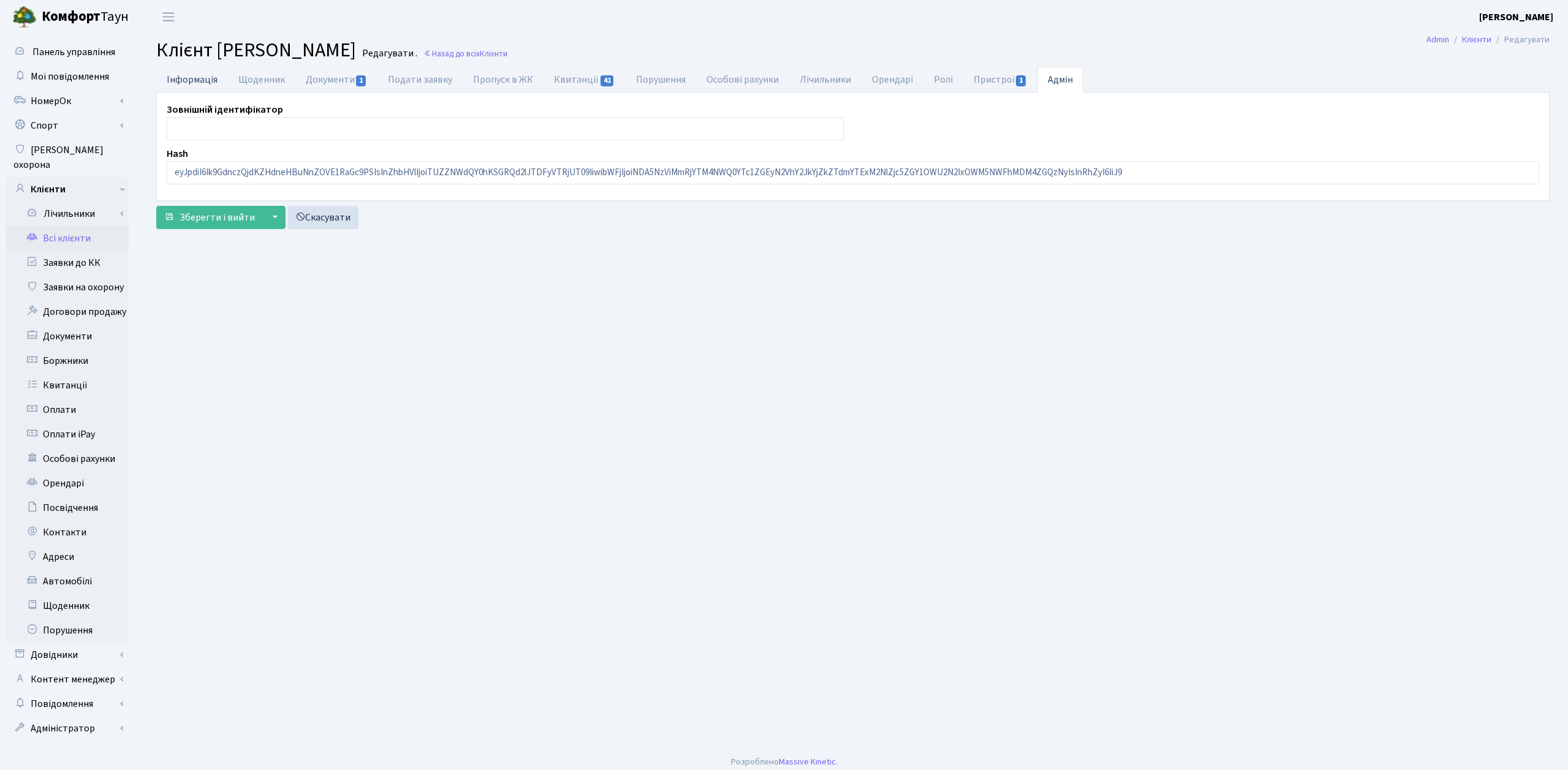
click at [193, 76] on link "Інформація" at bounding box center [191, 79] width 72 height 25
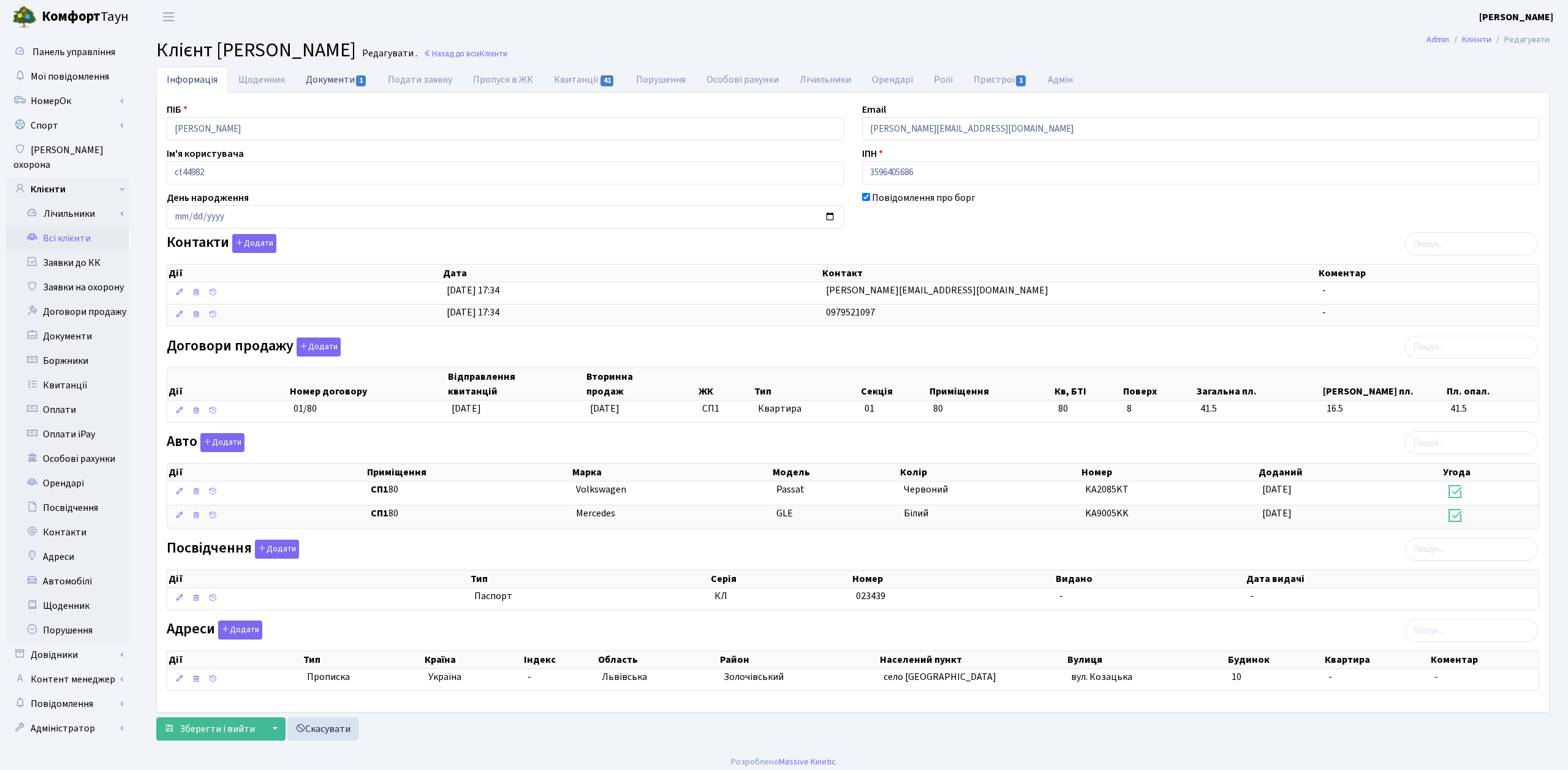
click at [348, 77] on link "Документи 1" at bounding box center [336, 79] width 82 height 25
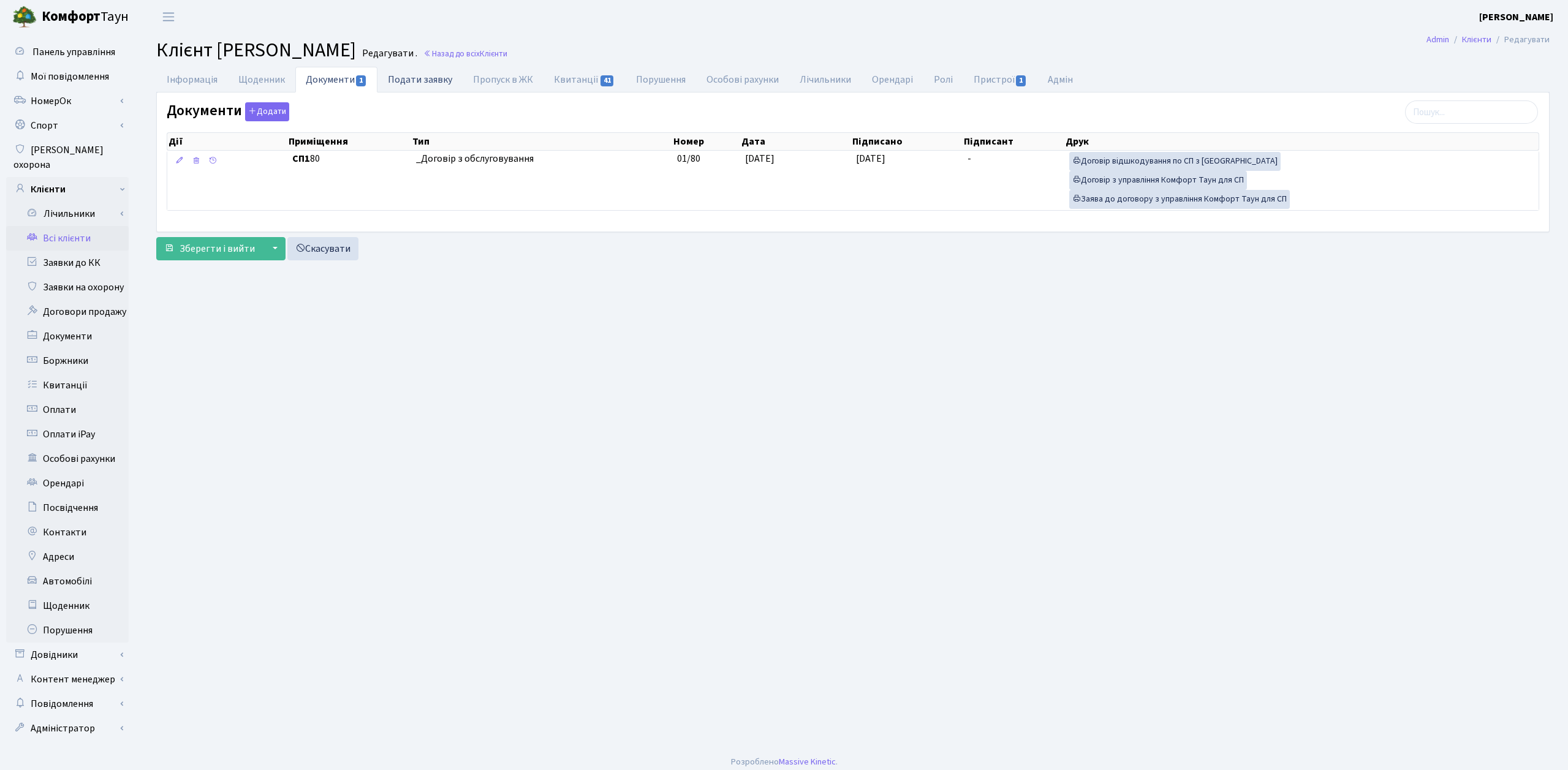
click at [443, 79] on link "Подати заявку" at bounding box center [419, 79] width 85 height 25
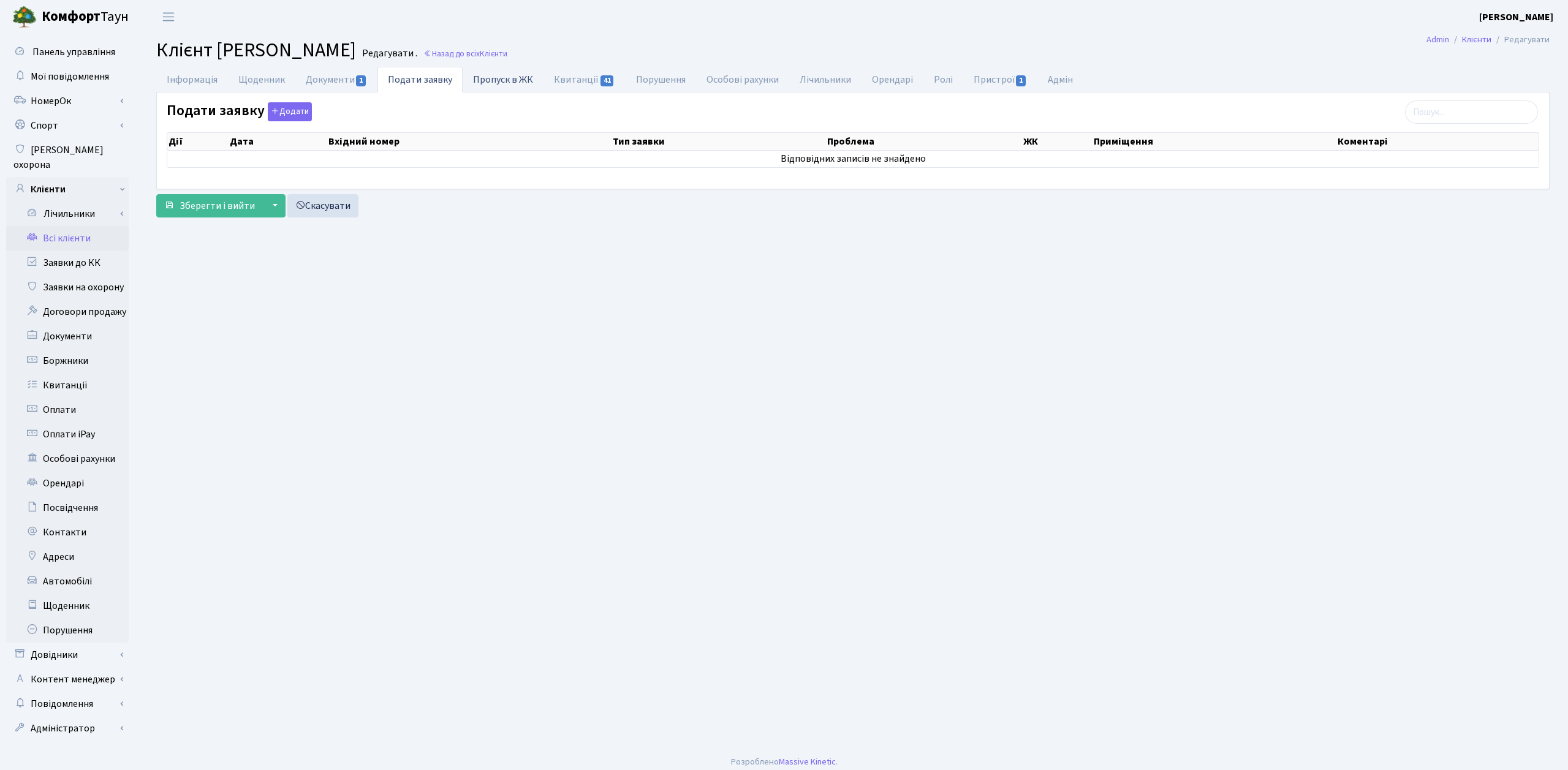
click at [490, 76] on link "Пропуск в ЖК" at bounding box center [502, 79] width 81 height 25
click at [572, 76] on link "Квитанції 41" at bounding box center [584, 79] width 81 height 25
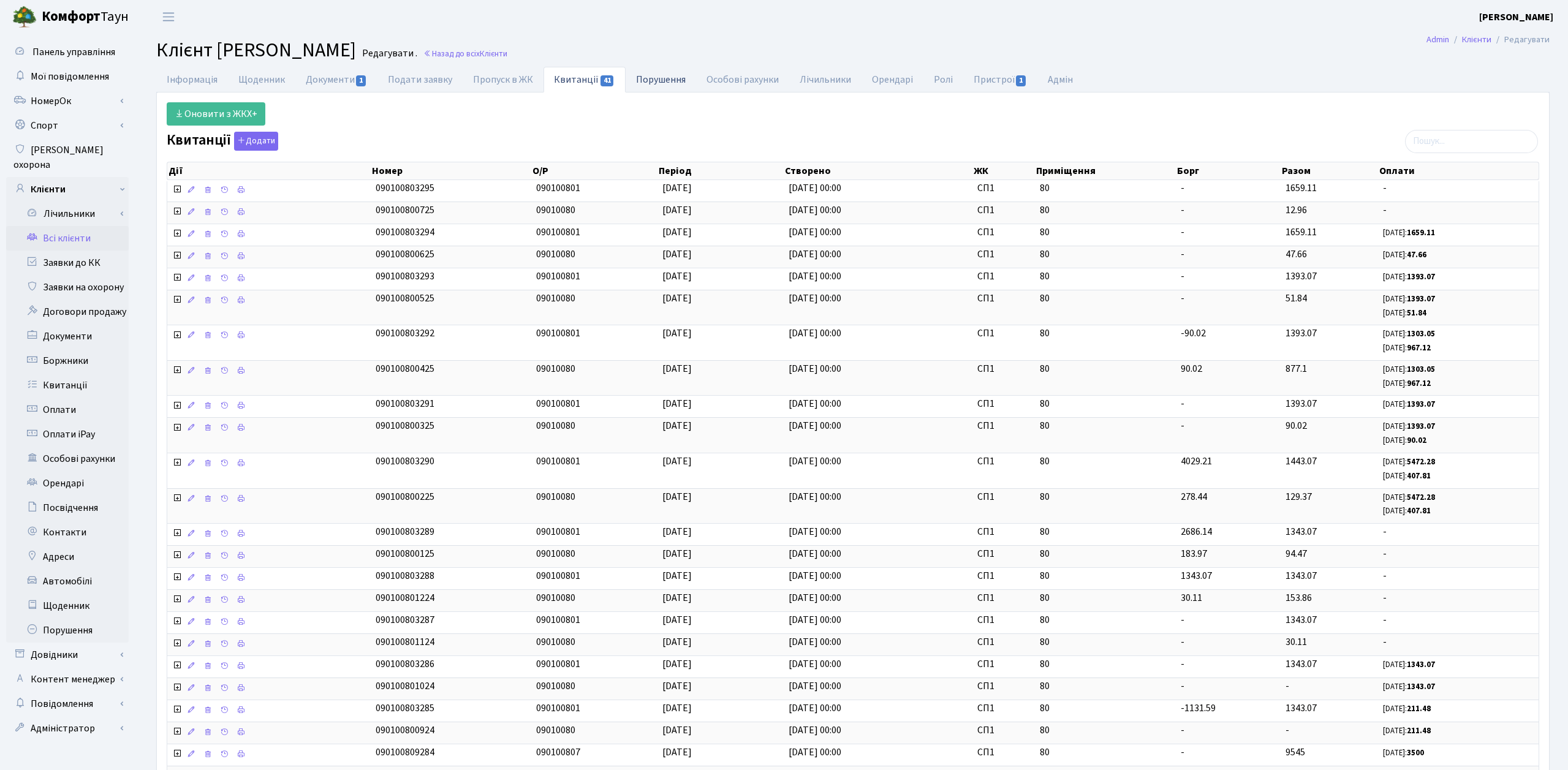
click at [668, 75] on link "Порушення" at bounding box center [660, 79] width 70 height 25
select select "25"
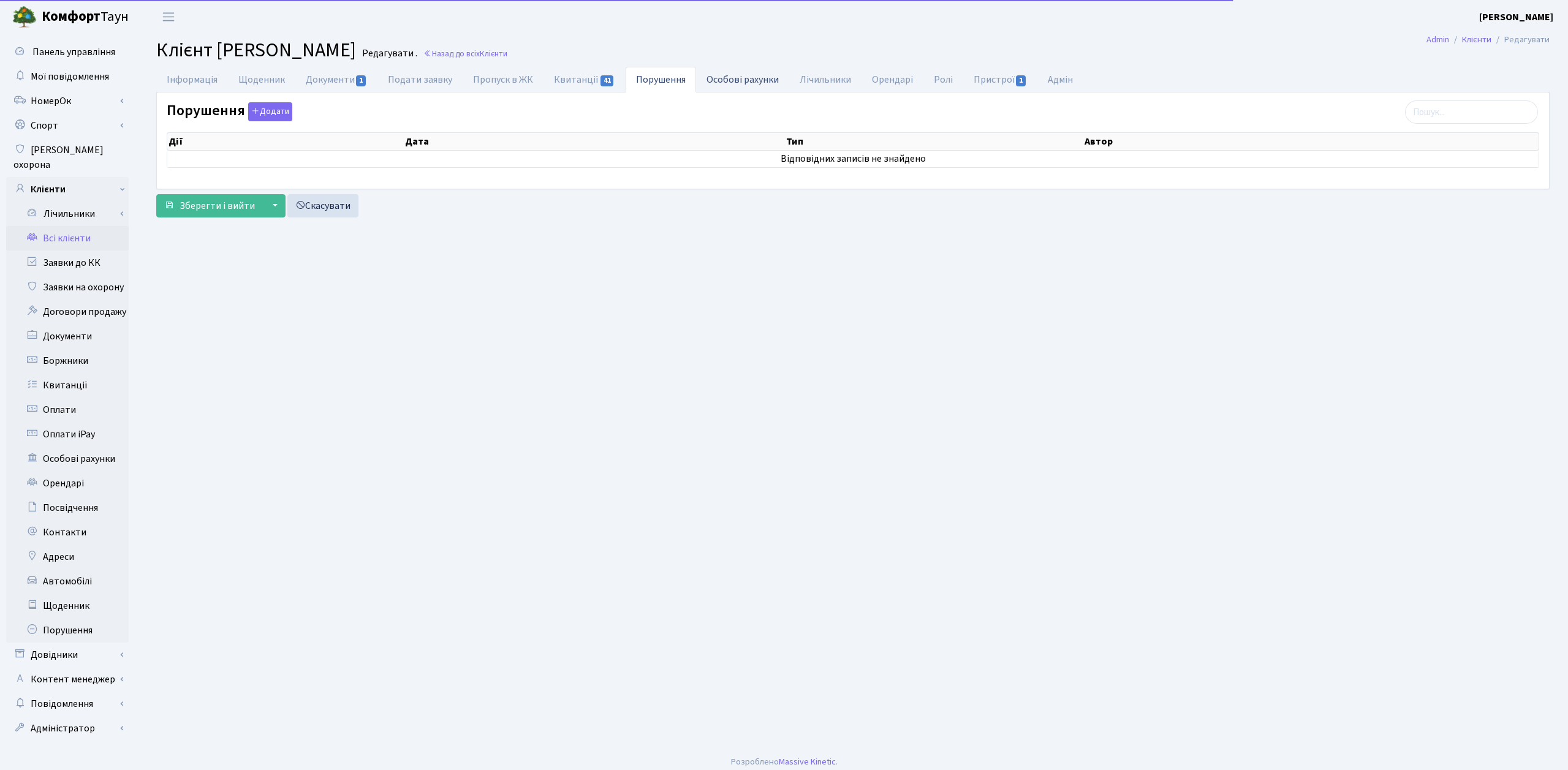
click at [734, 72] on link "Особові рахунки" at bounding box center [743, 79] width 93 height 25
select select "25"
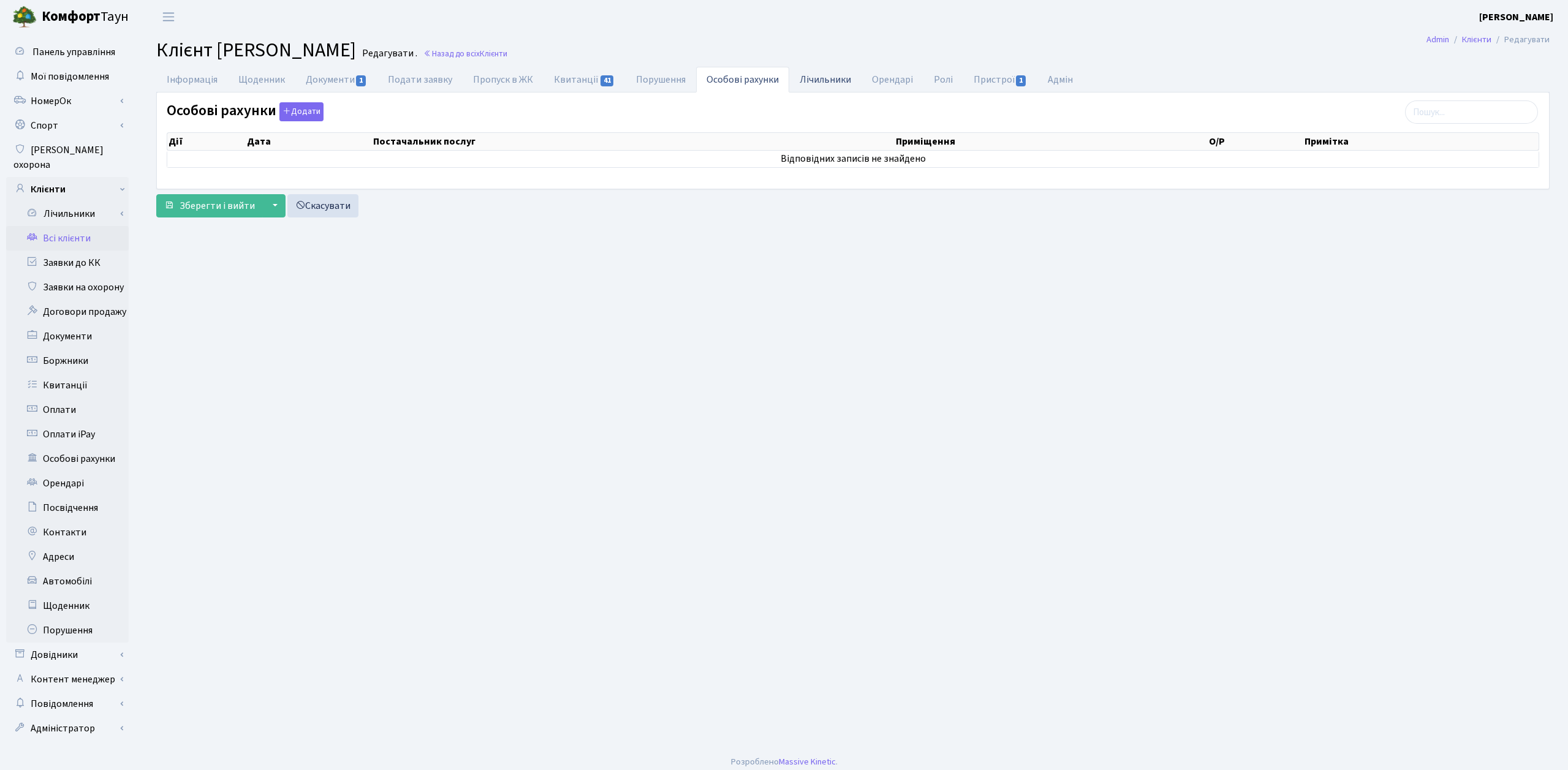
click at [815, 72] on link "Лічильники" at bounding box center [825, 79] width 72 height 25
select select "25"
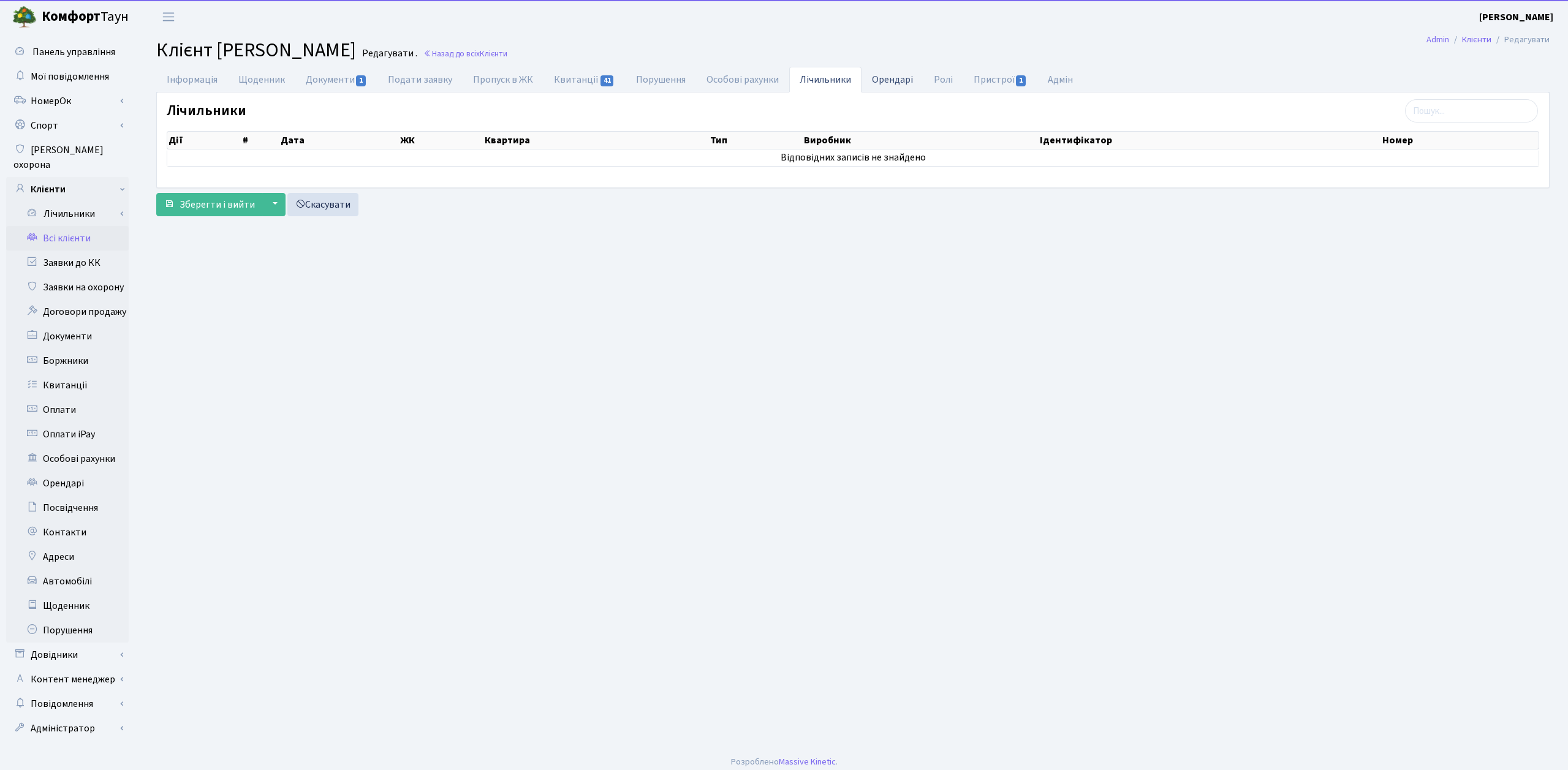
click at [881, 75] on link "Орендарі" at bounding box center [893, 79] width 62 height 25
select select "25"
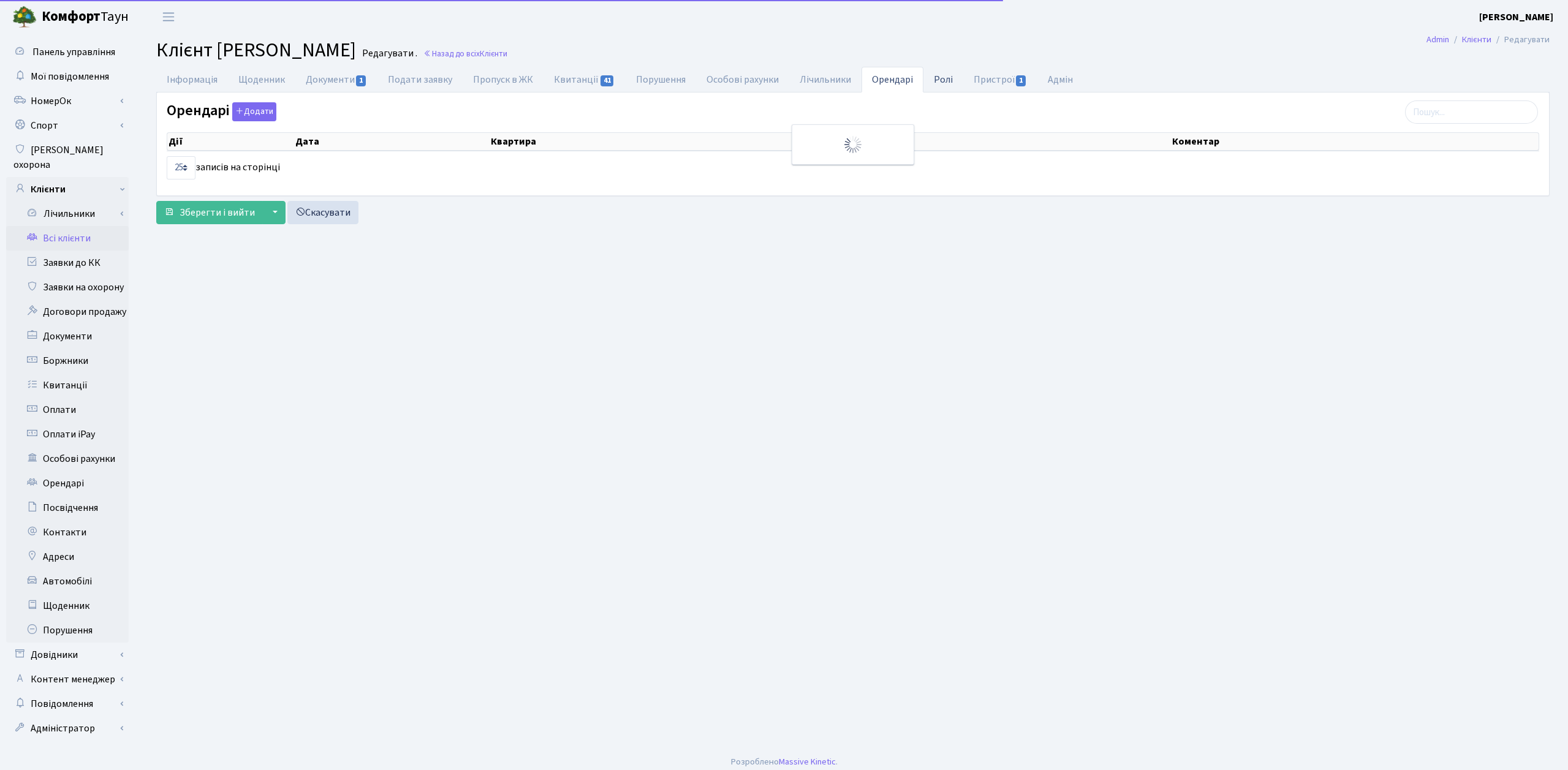
click at [933, 75] on link "Ролі" at bounding box center [943, 79] width 40 height 25
select select "25"
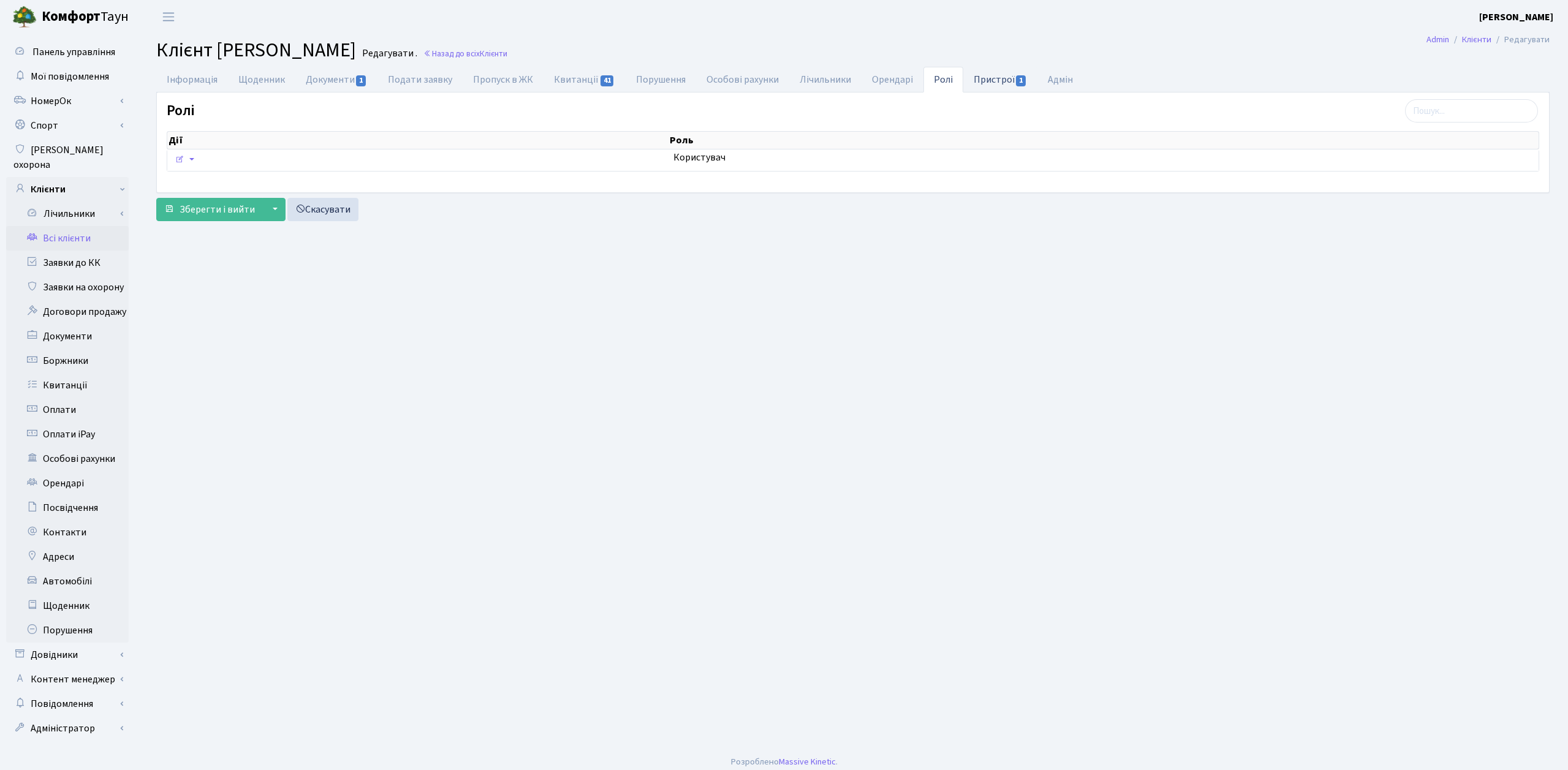
click at [978, 75] on link "Пристрої 1" at bounding box center [1000, 79] width 74 height 25
click at [1055, 79] on link "Адмін" at bounding box center [1060, 79] width 46 height 25
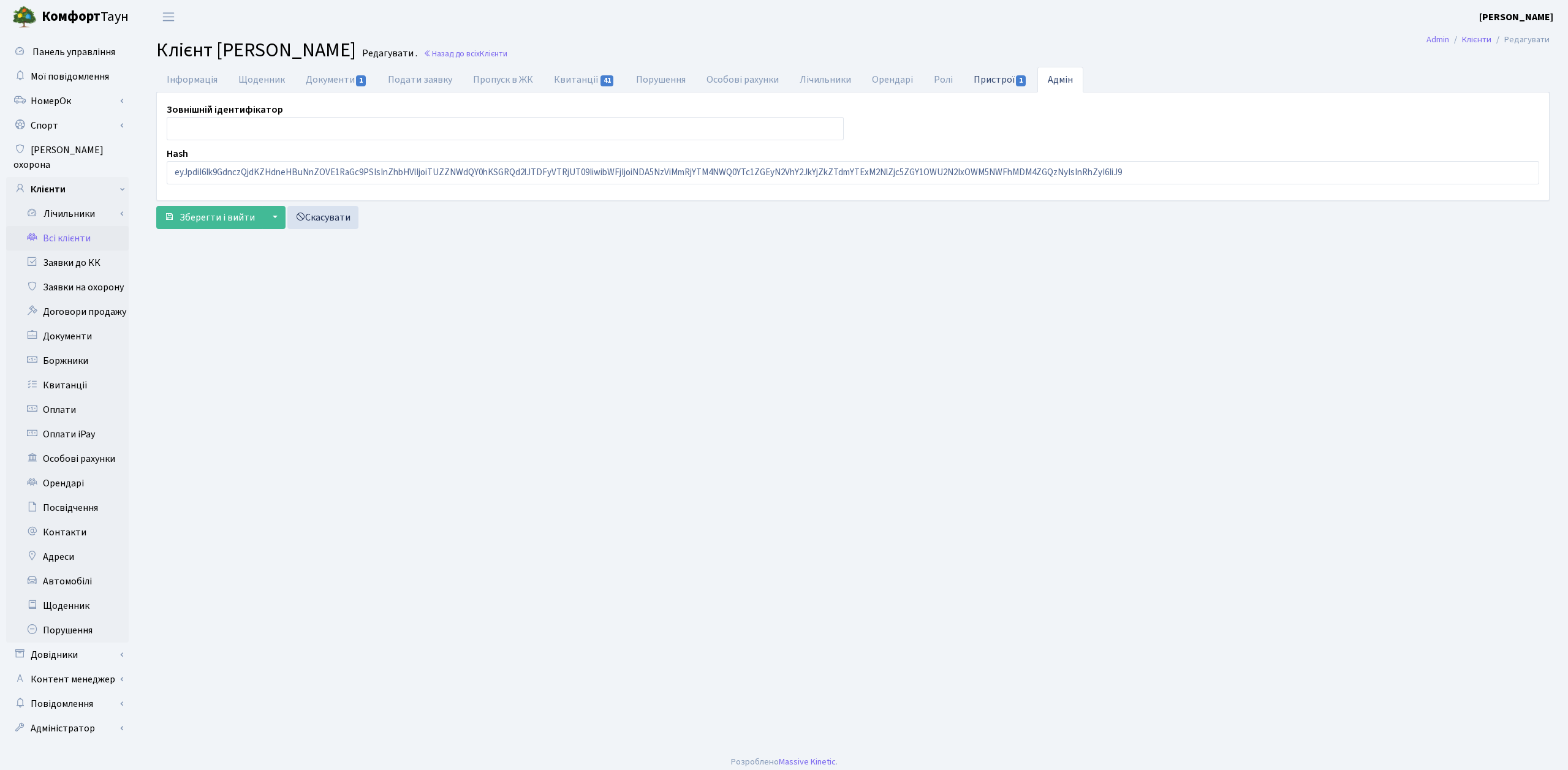
click at [994, 81] on link "Пристрої 1" at bounding box center [1000, 79] width 74 height 25
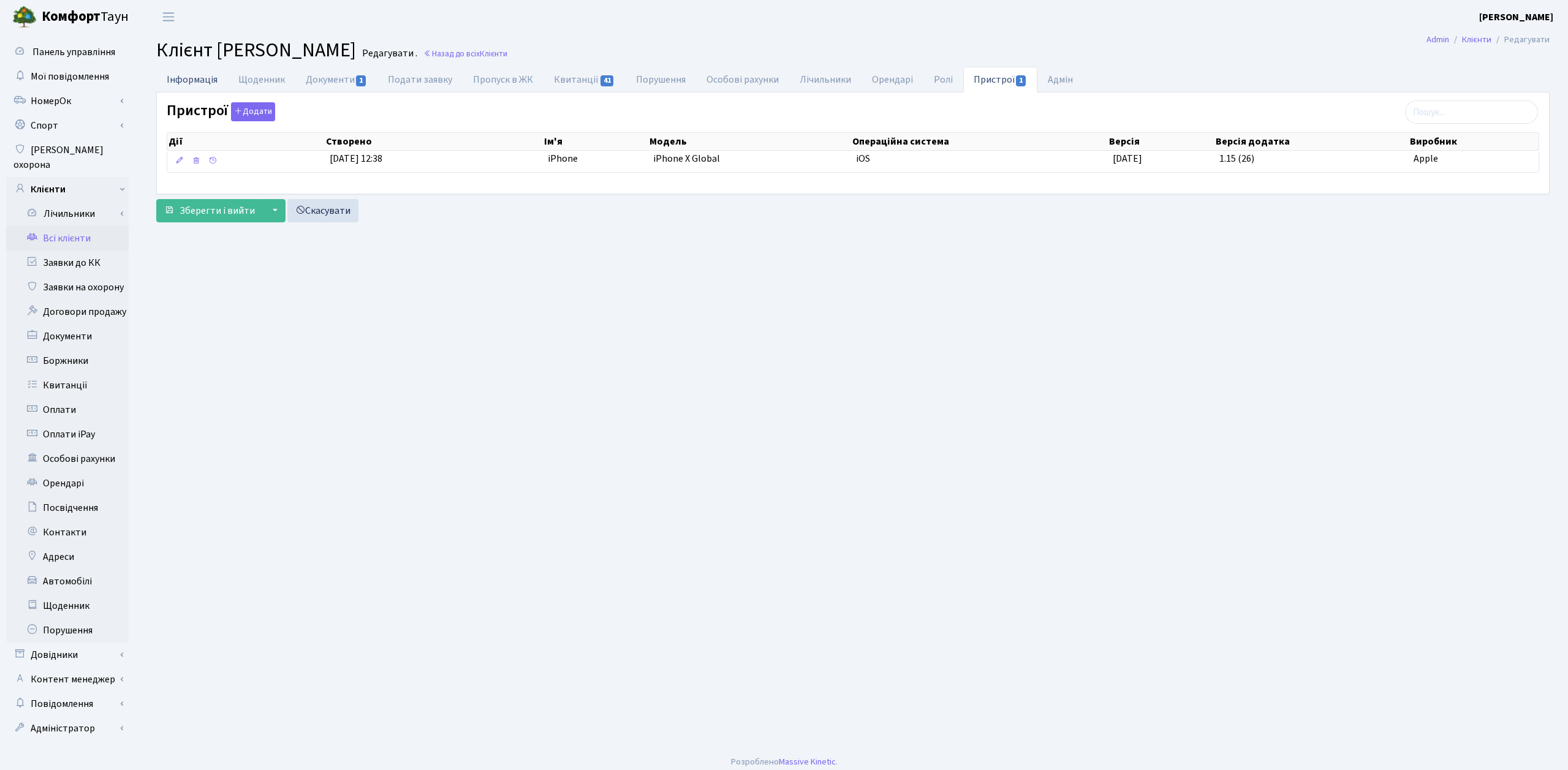
click at [188, 87] on link "Інформація" at bounding box center [191, 79] width 72 height 25
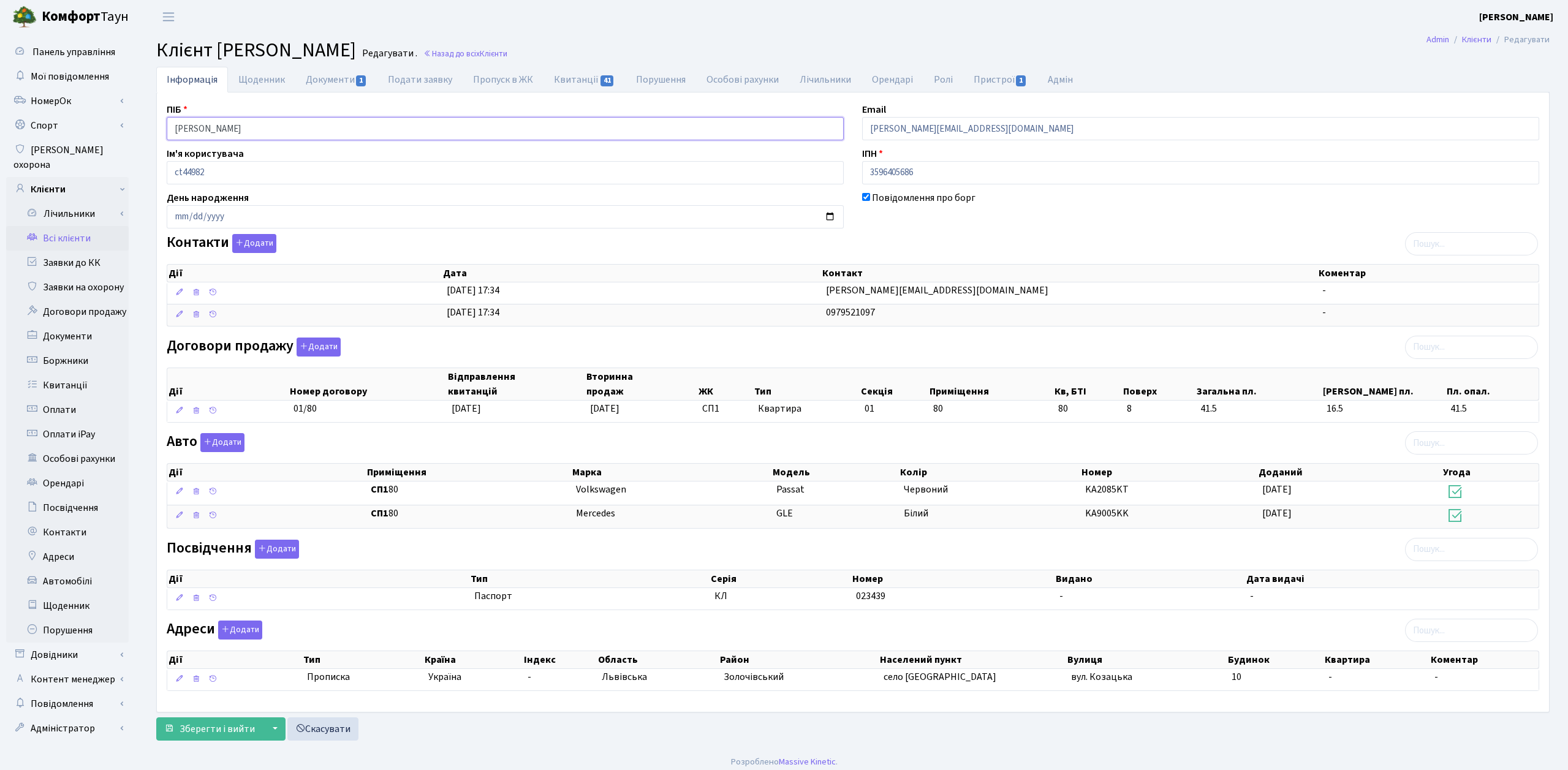
click at [217, 133] on input "[PERSON_NAME]" at bounding box center [505, 128] width 677 height 23
drag, startPoint x: 242, startPoint y: 130, endPoint x: 123, endPoint y: 121, distance: 119.3
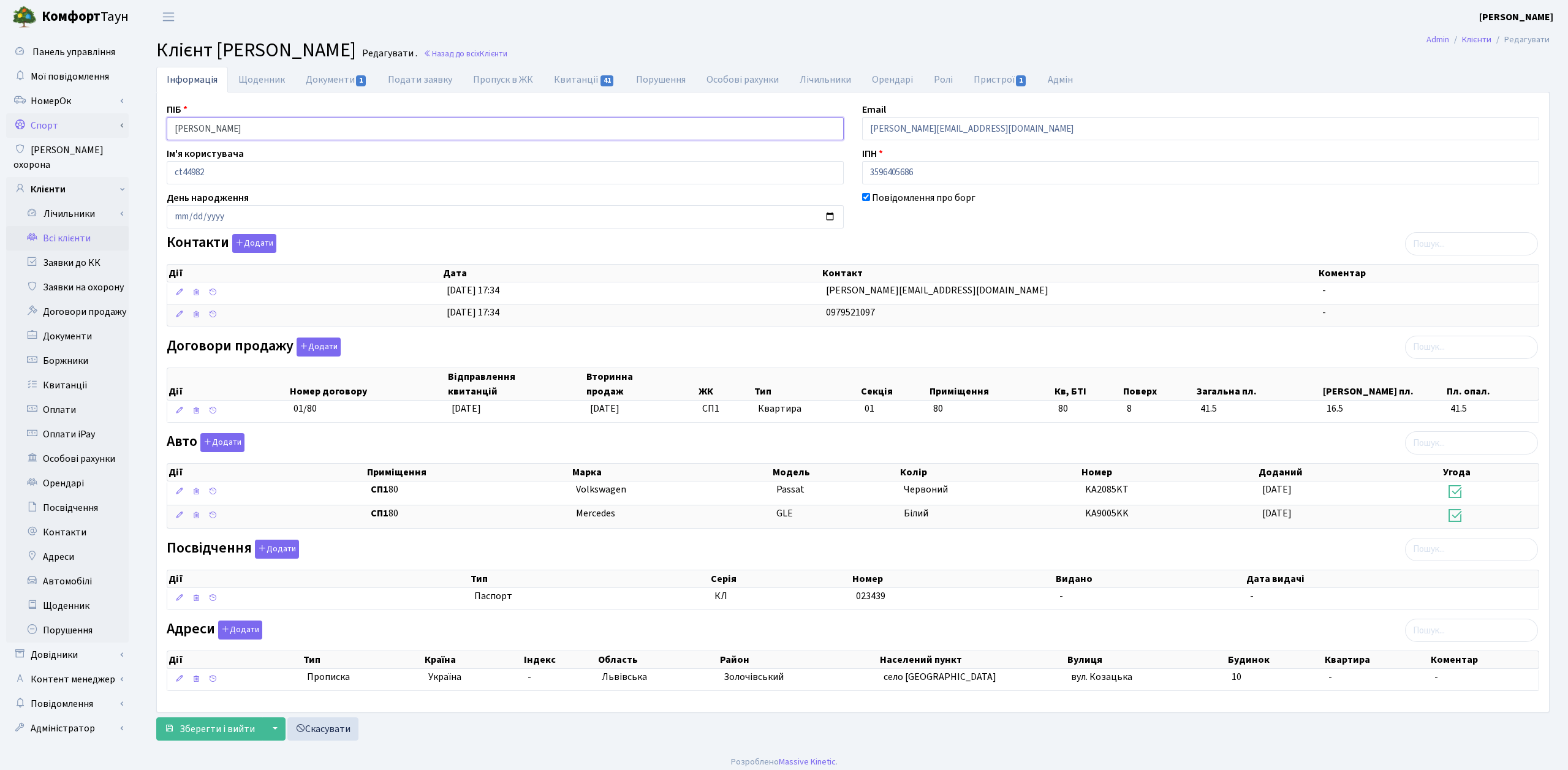
click at [128, 121] on div "Панель управління Мої повідомлення НомерОк" at bounding box center [784, 390] width 1568 height 713
